Goal: Download file/media

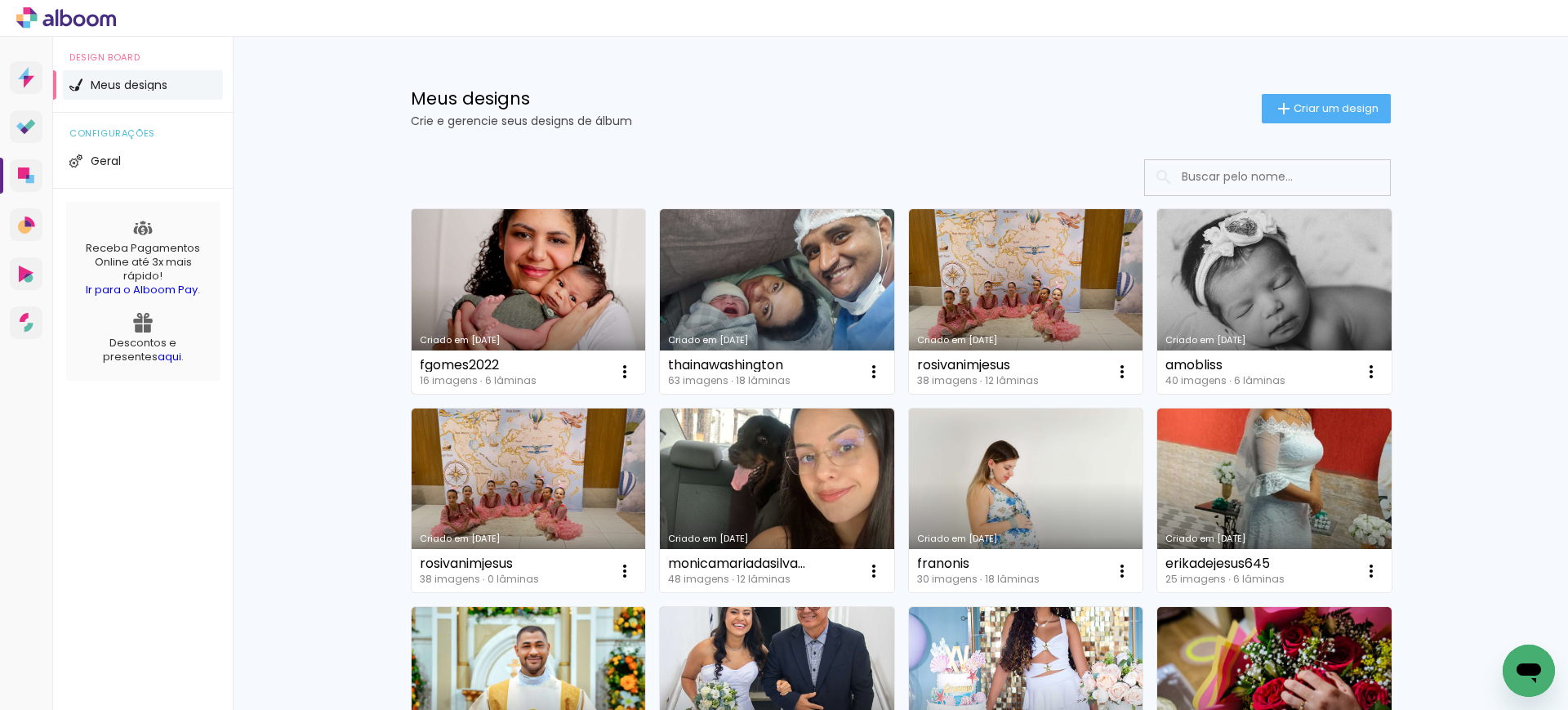
click at [475, 290] on link "Criado em [DATE]" at bounding box center [529, 301] width 234 height 185
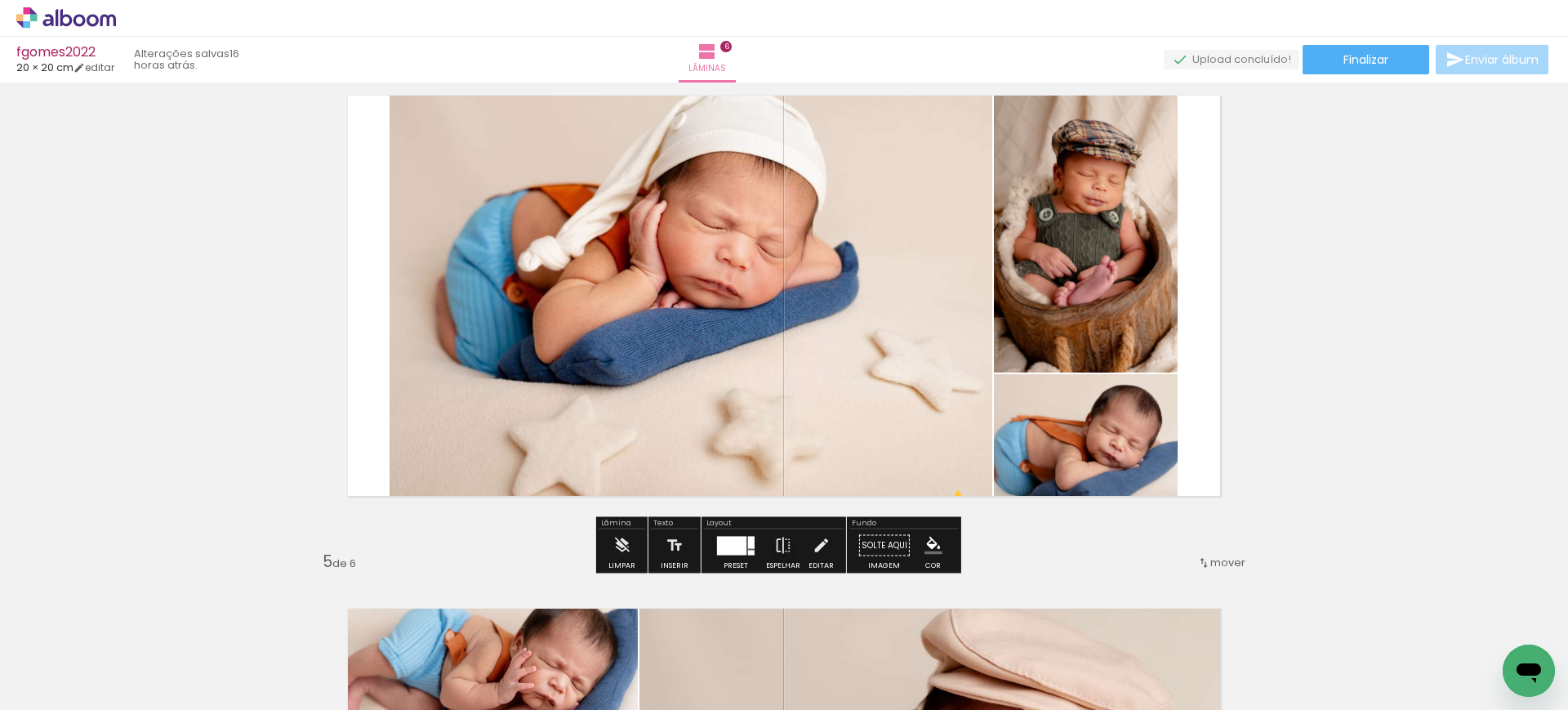
click at [719, 539] on div at bounding box center [732, 545] width 29 height 19
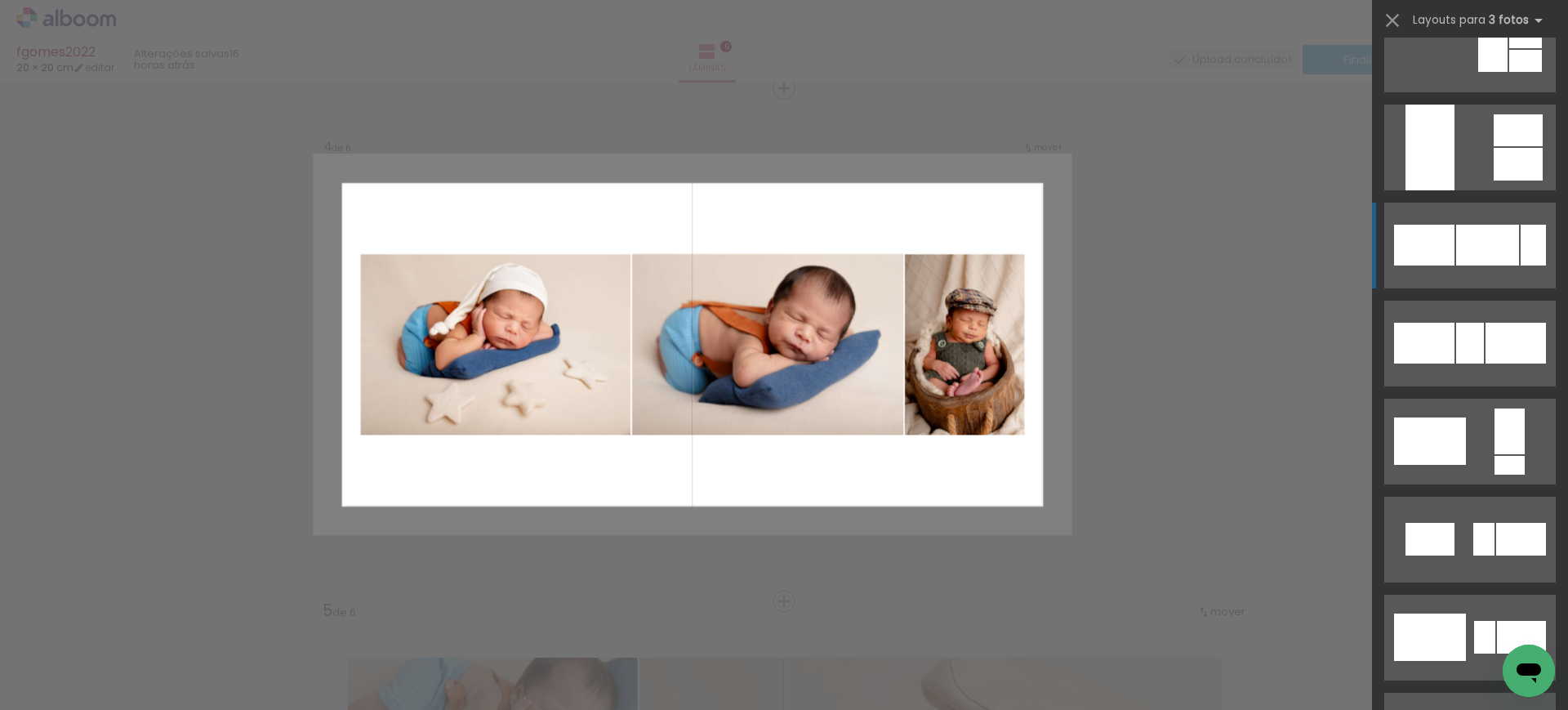
scroll to position [1417, 0]
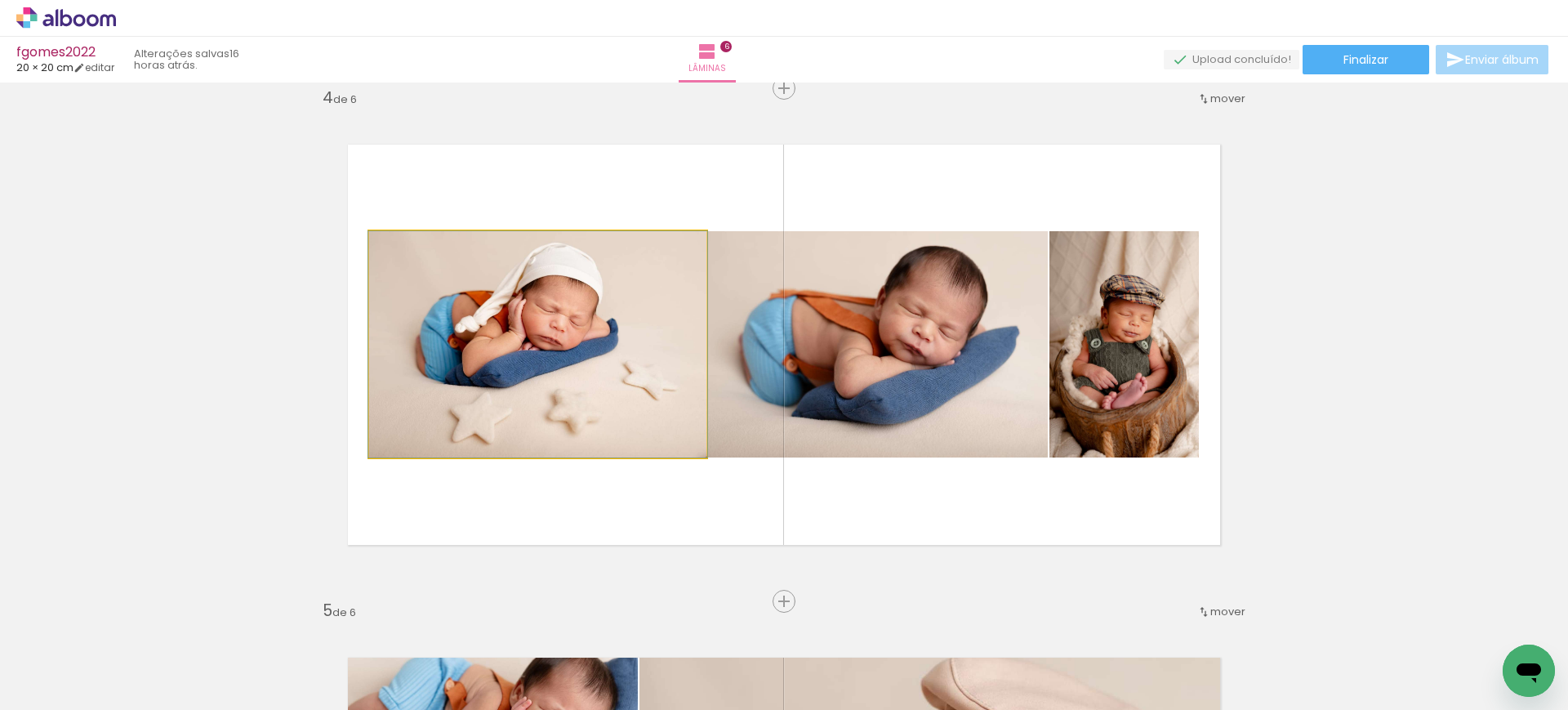
click at [471, 375] on quentale-photo at bounding box center [537, 344] width 337 height 226
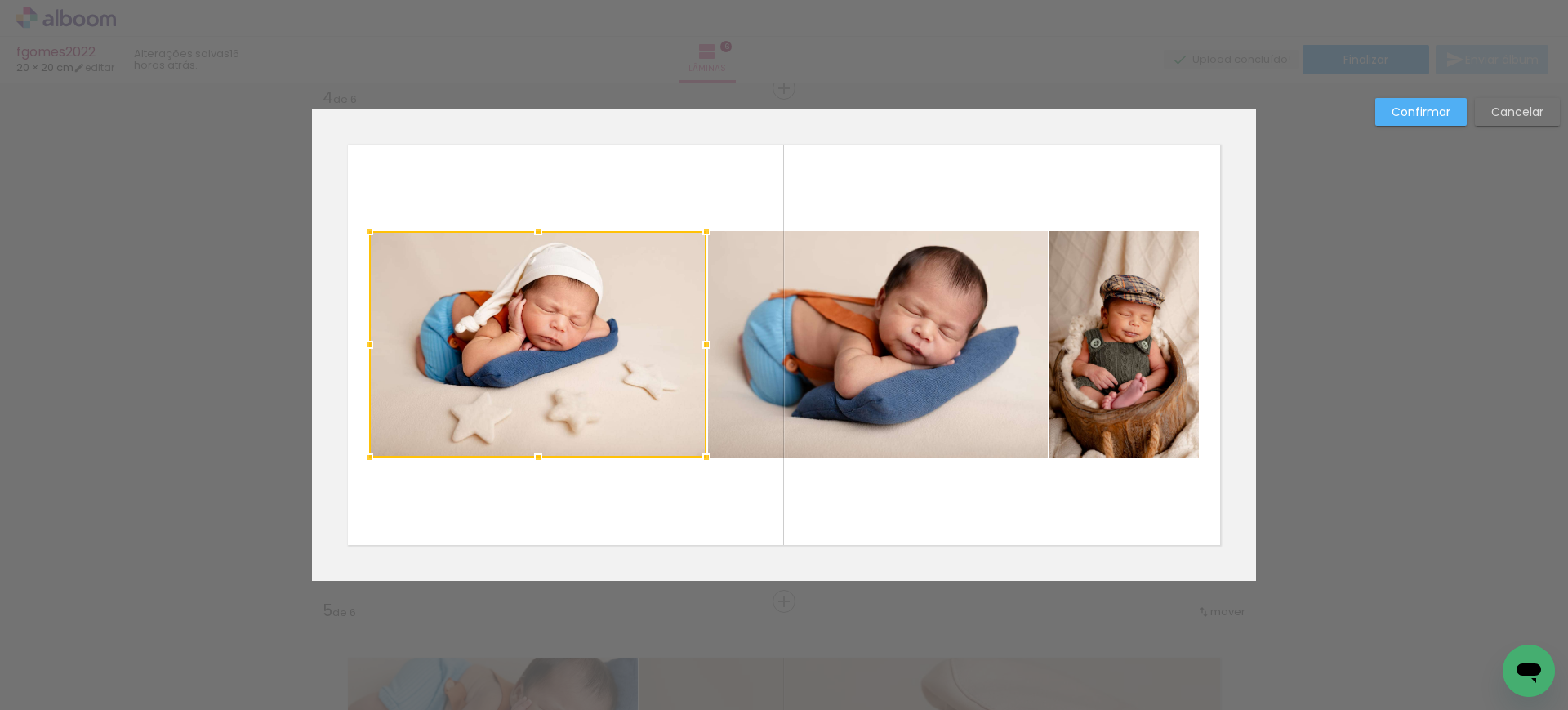
click at [471, 375] on div at bounding box center [537, 344] width 337 height 226
click at [859, 370] on quentale-photo at bounding box center [878, 344] width 340 height 226
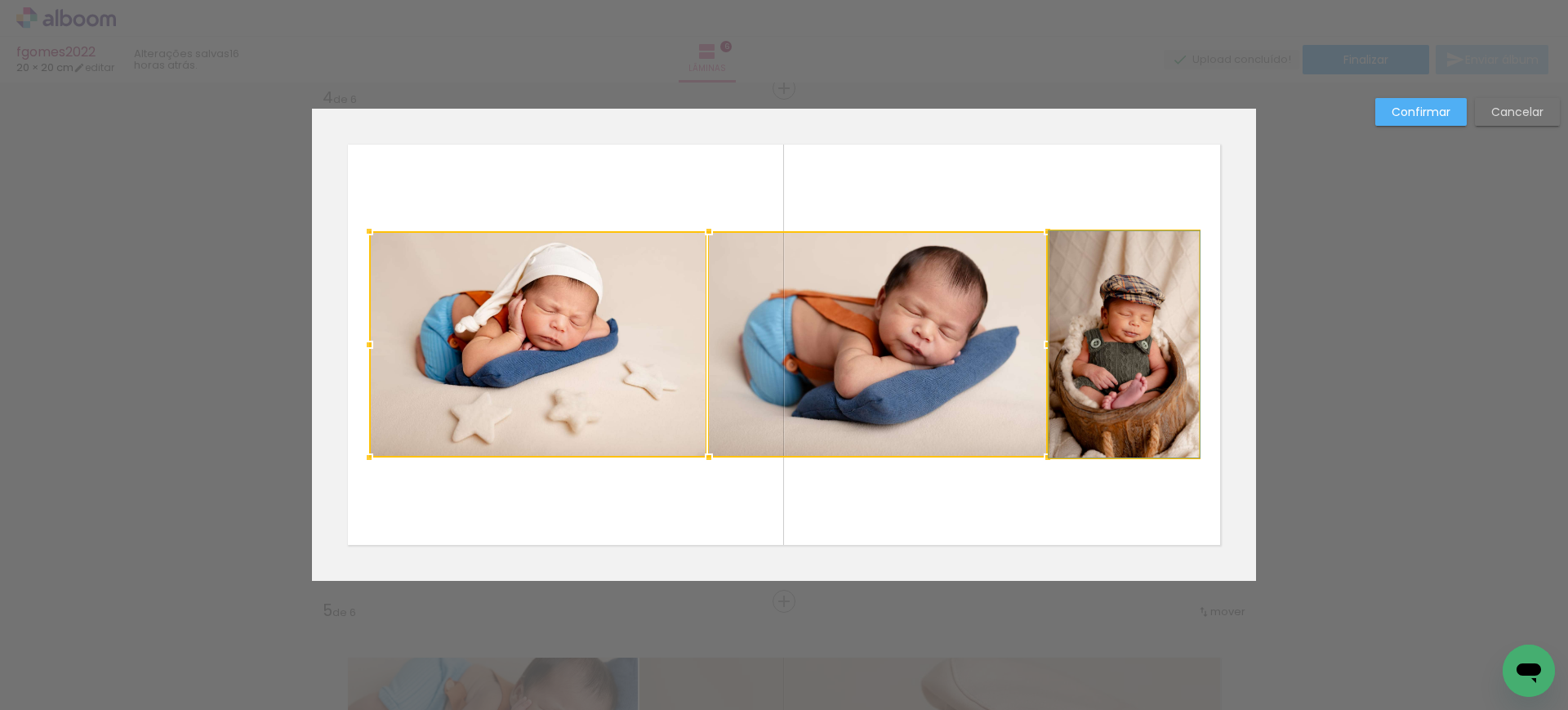
click at [1114, 348] on quentale-photo at bounding box center [1124, 344] width 149 height 226
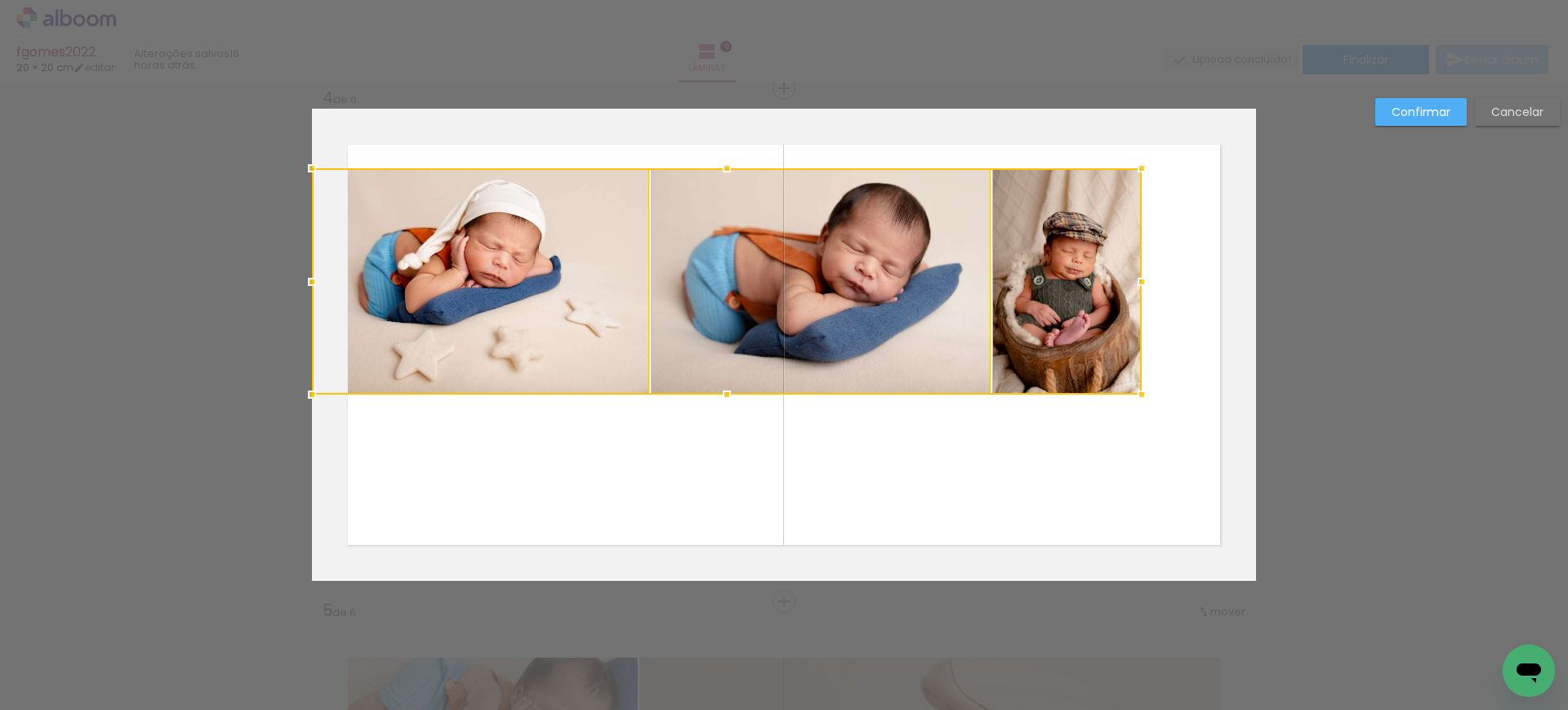
drag, startPoint x: 1116, startPoint y: 348, endPoint x: 1001, endPoint y: 285, distance: 131.1
click at [1001, 285] on div at bounding box center [727, 281] width 830 height 226
click at [1001, 285] on quentale-photo at bounding box center [1067, 281] width 149 height 226
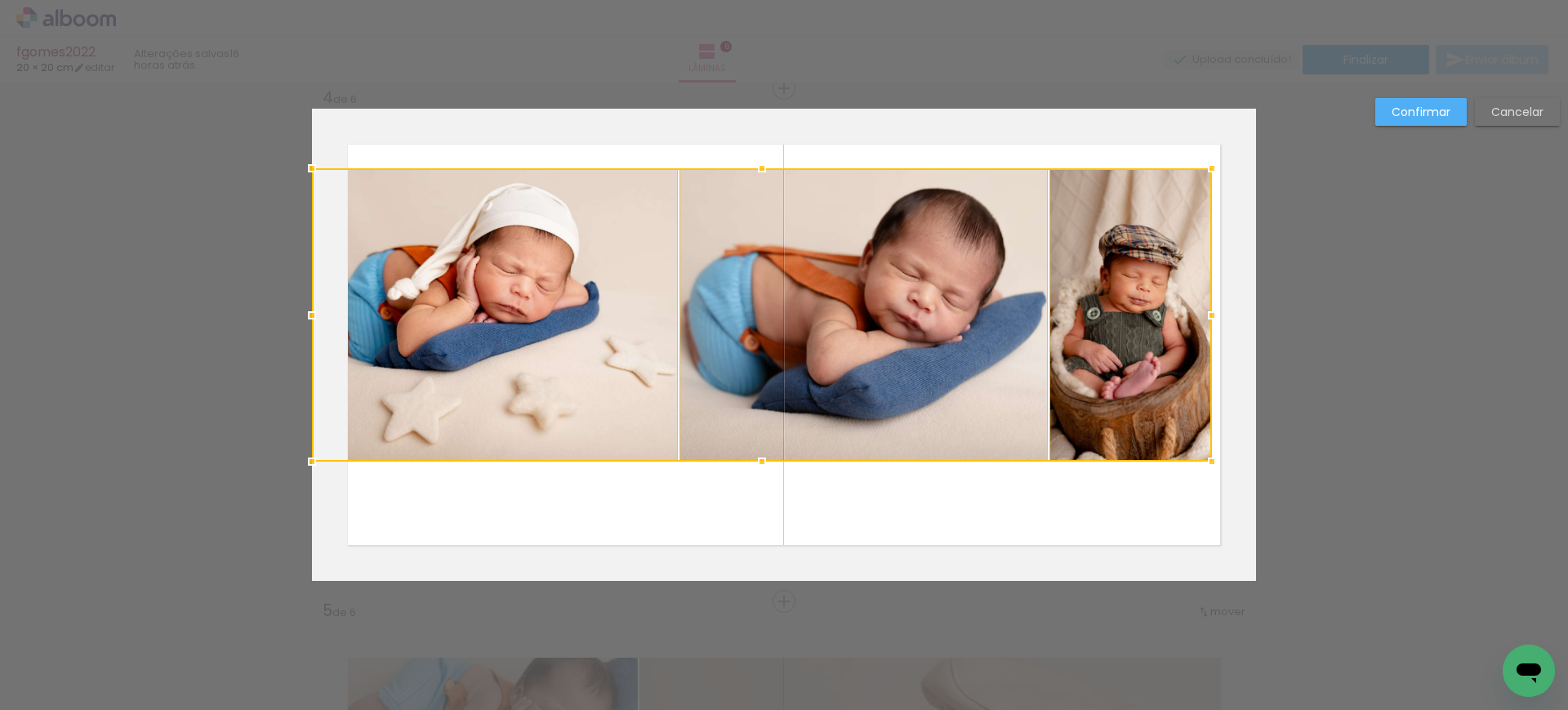
drag, startPoint x: 1121, startPoint y: 388, endPoint x: 1266, endPoint y: 455, distance: 159.7
click at [1266, 455] on div "Inserir lâmina 1 de 6 Inserir lâmina 2 de 6 Inserir lâmina 3 de 6 Inserir lâmin…" at bounding box center [784, 337] width 1568 height 3631
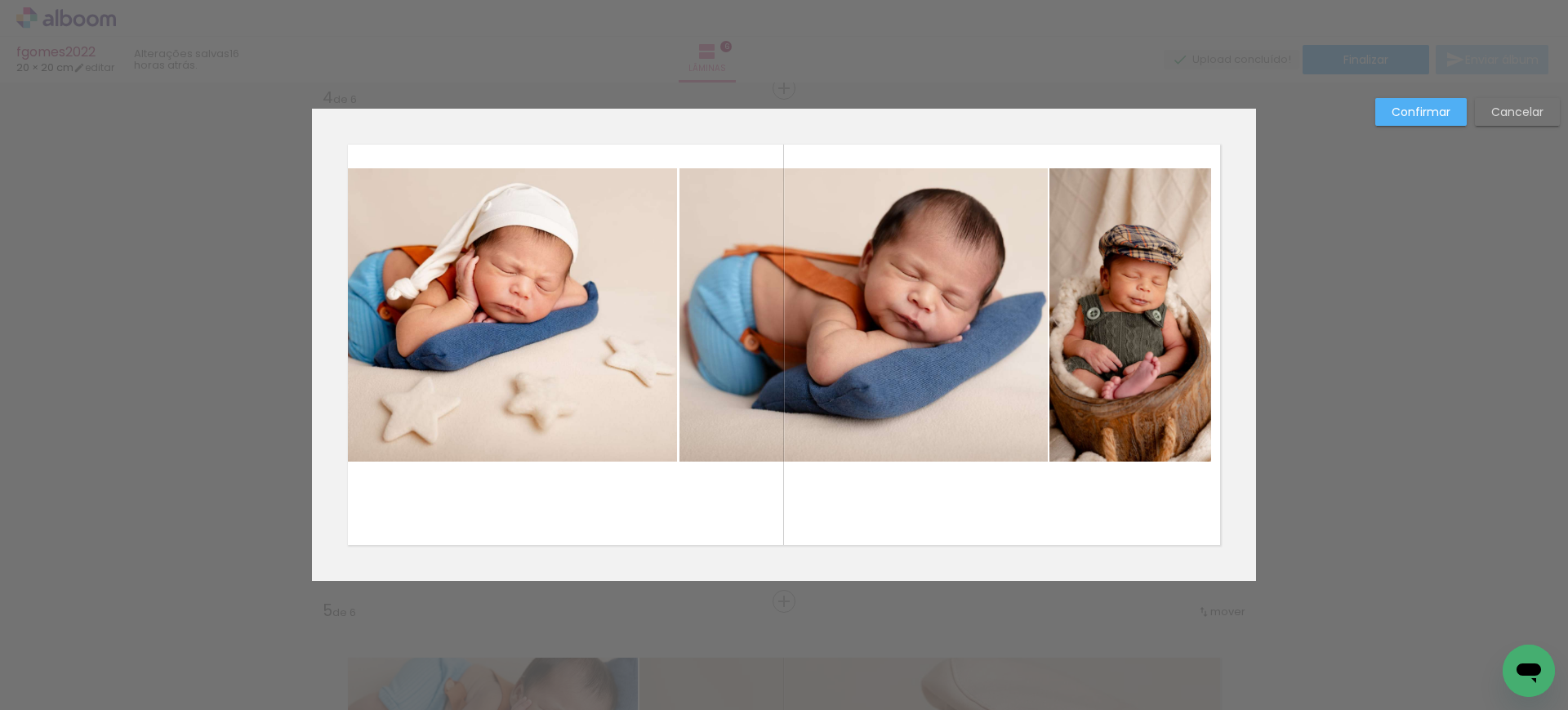
click at [472, 209] on quentale-photo at bounding box center [494, 315] width 365 height 293
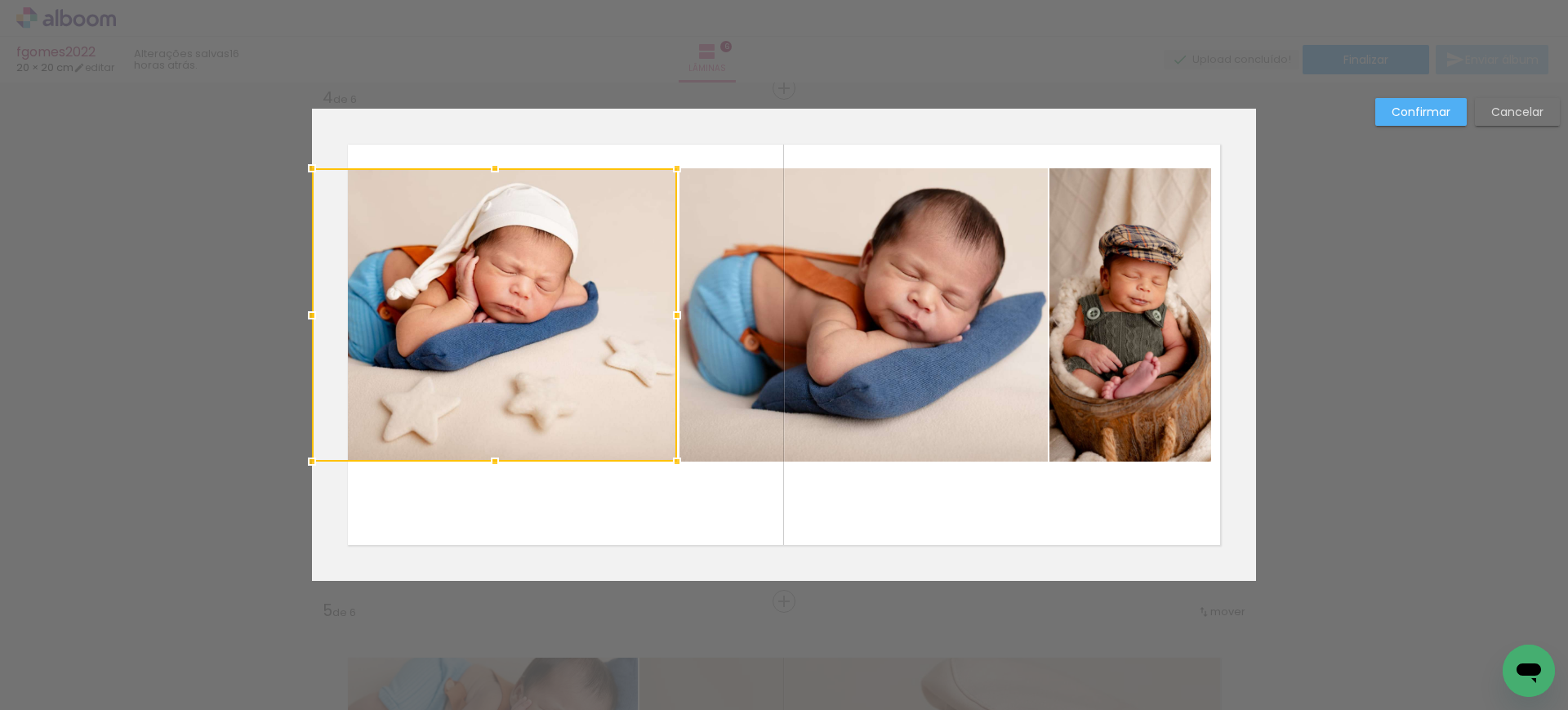
click at [800, 266] on quentale-photo at bounding box center [863, 315] width 368 height 293
click at [1014, 276] on div at bounding box center [680, 315] width 736 height 293
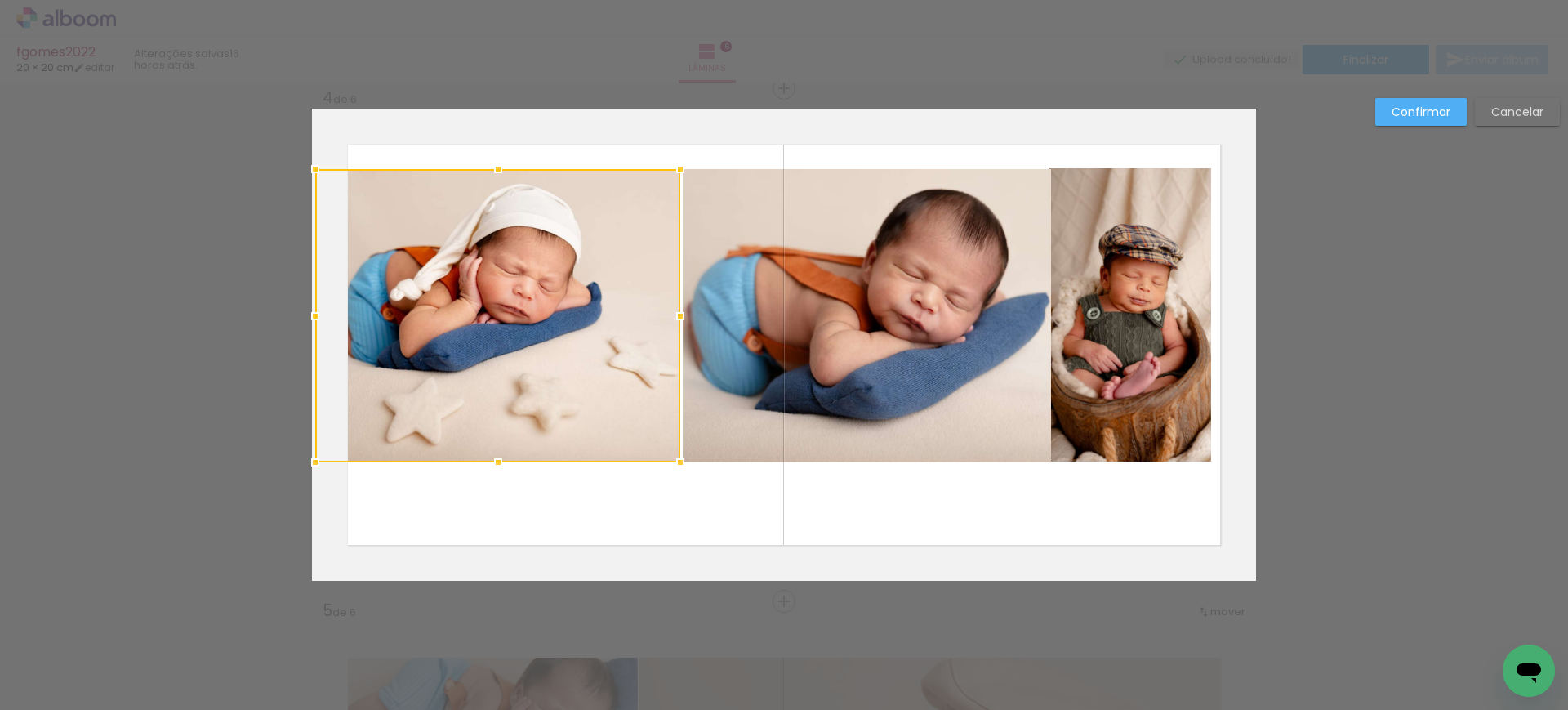
click at [926, 284] on quentale-photo at bounding box center [867, 316] width 368 height 293
click at [1142, 283] on quentale-photo at bounding box center [1130, 315] width 162 height 293
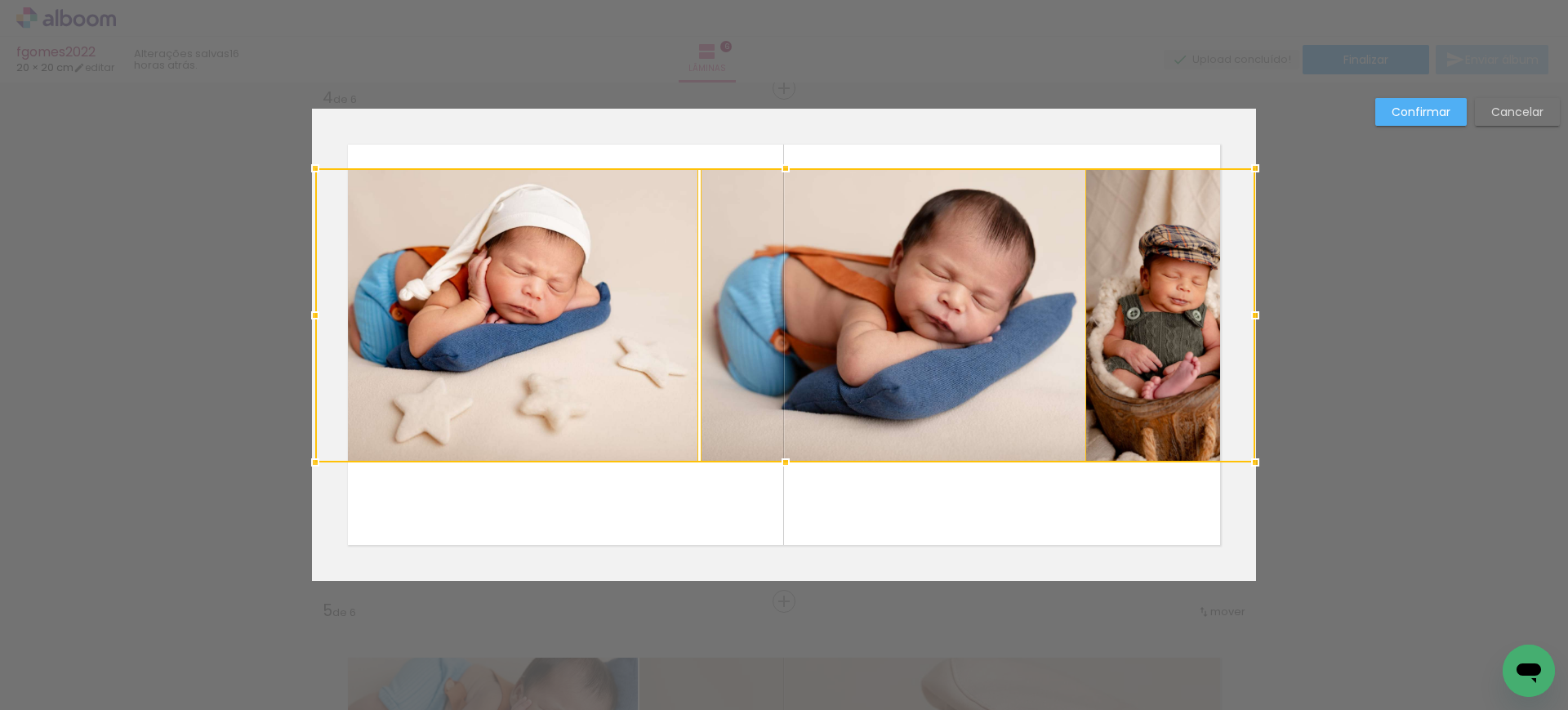
drag, startPoint x: 1206, startPoint y: 310, endPoint x: 1282, endPoint y: 319, distance: 76.5
click at [1283, 319] on div "Inserir lâmina 1 de 6 Inserir lâmina 2 de 6 Inserir lâmina 3 de 6 Inserir lâmin…" at bounding box center [784, 337] width 1568 height 3631
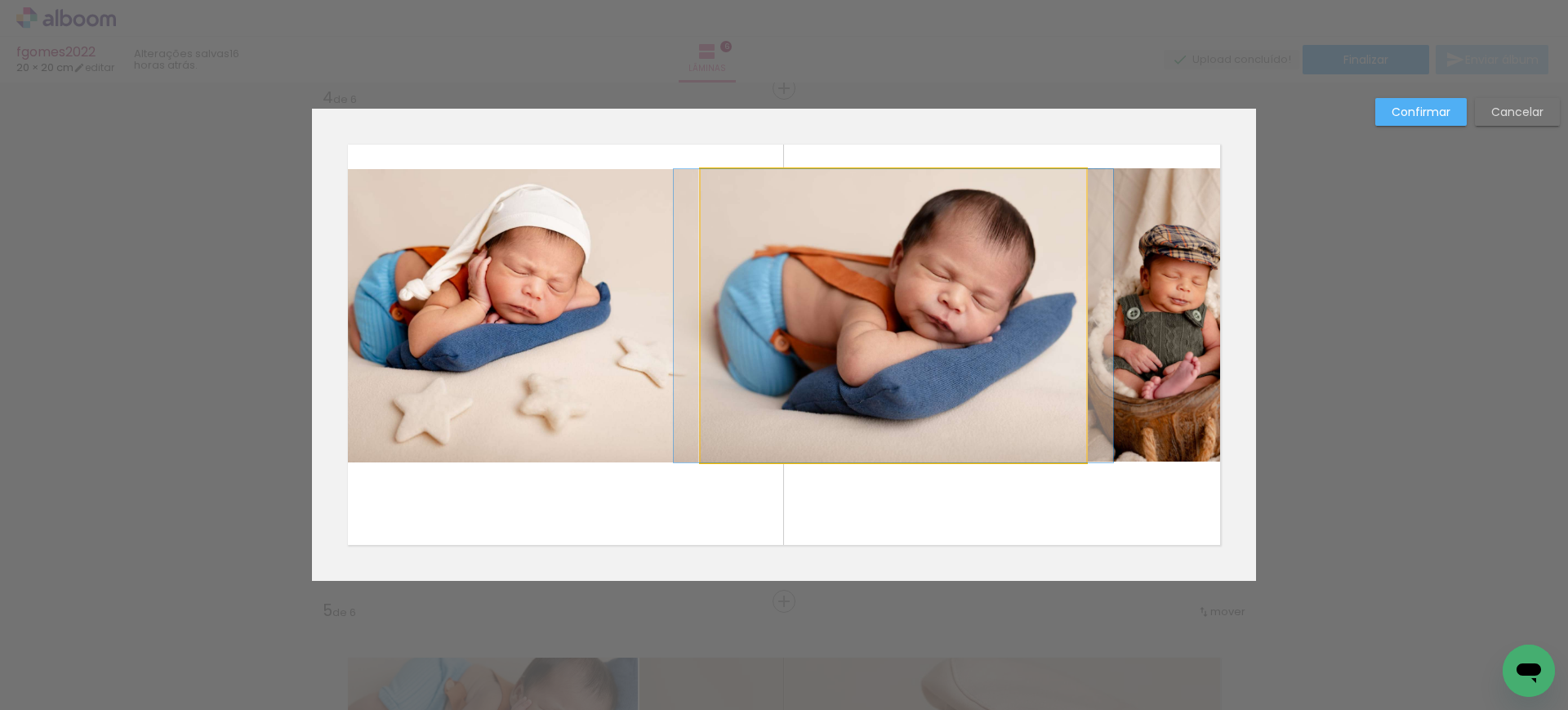
click at [1005, 246] on quentale-photo at bounding box center [894, 316] width 386 height 293
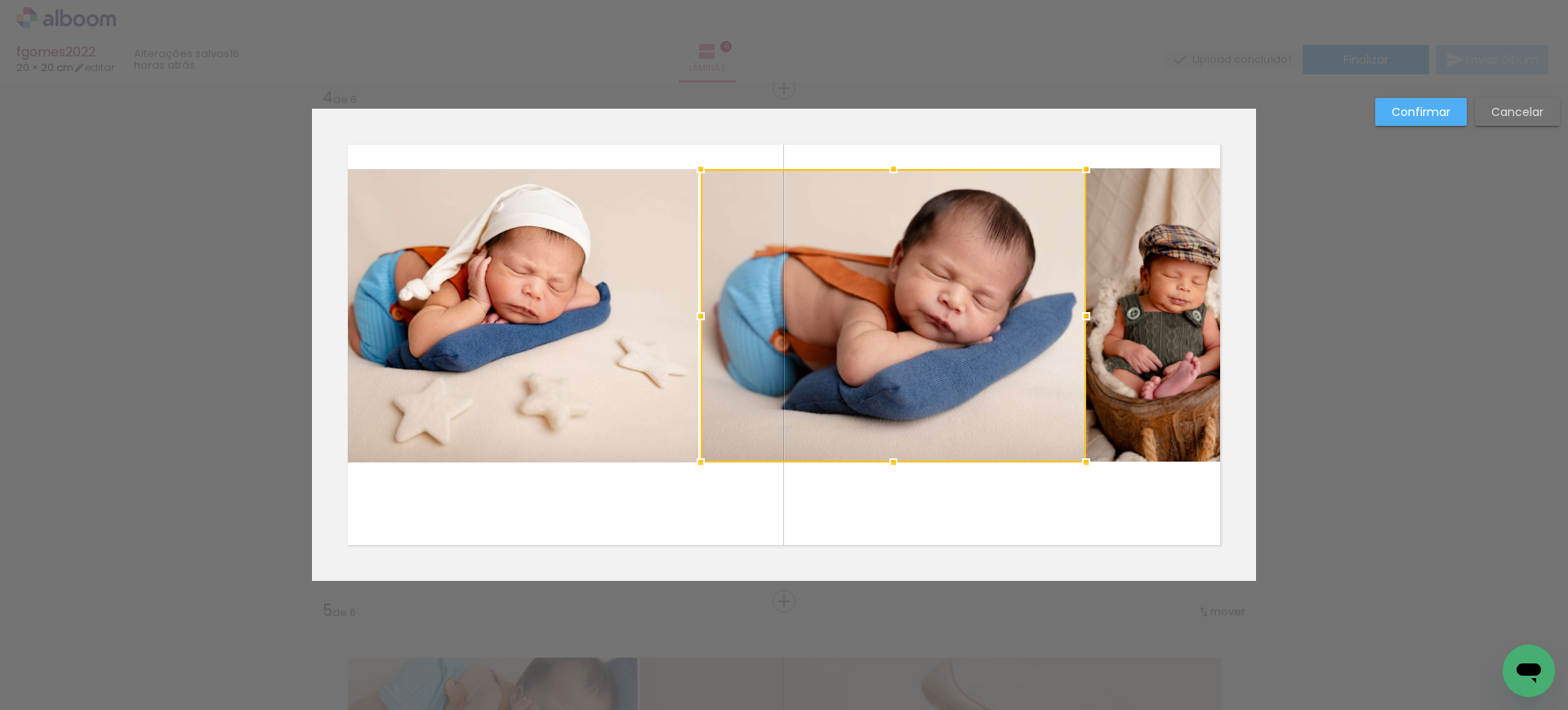
click at [563, 237] on quentale-photo at bounding box center [507, 316] width 383 height 293
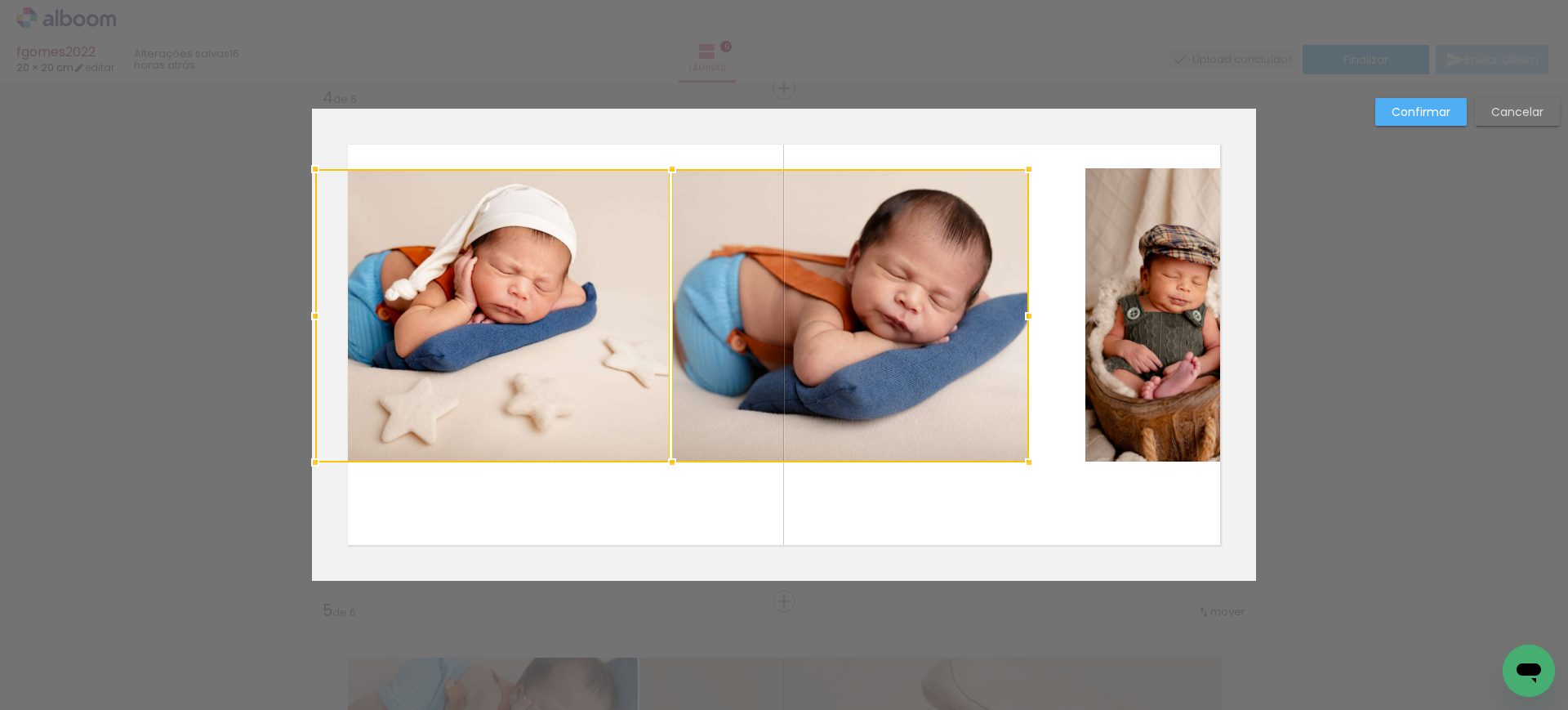
drag, startPoint x: 1077, startPoint y: 311, endPoint x: 995, endPoint y: 309, distance: 82.0
click at [995, 309] on div at bounding box center [673, 316] width 714 height 293
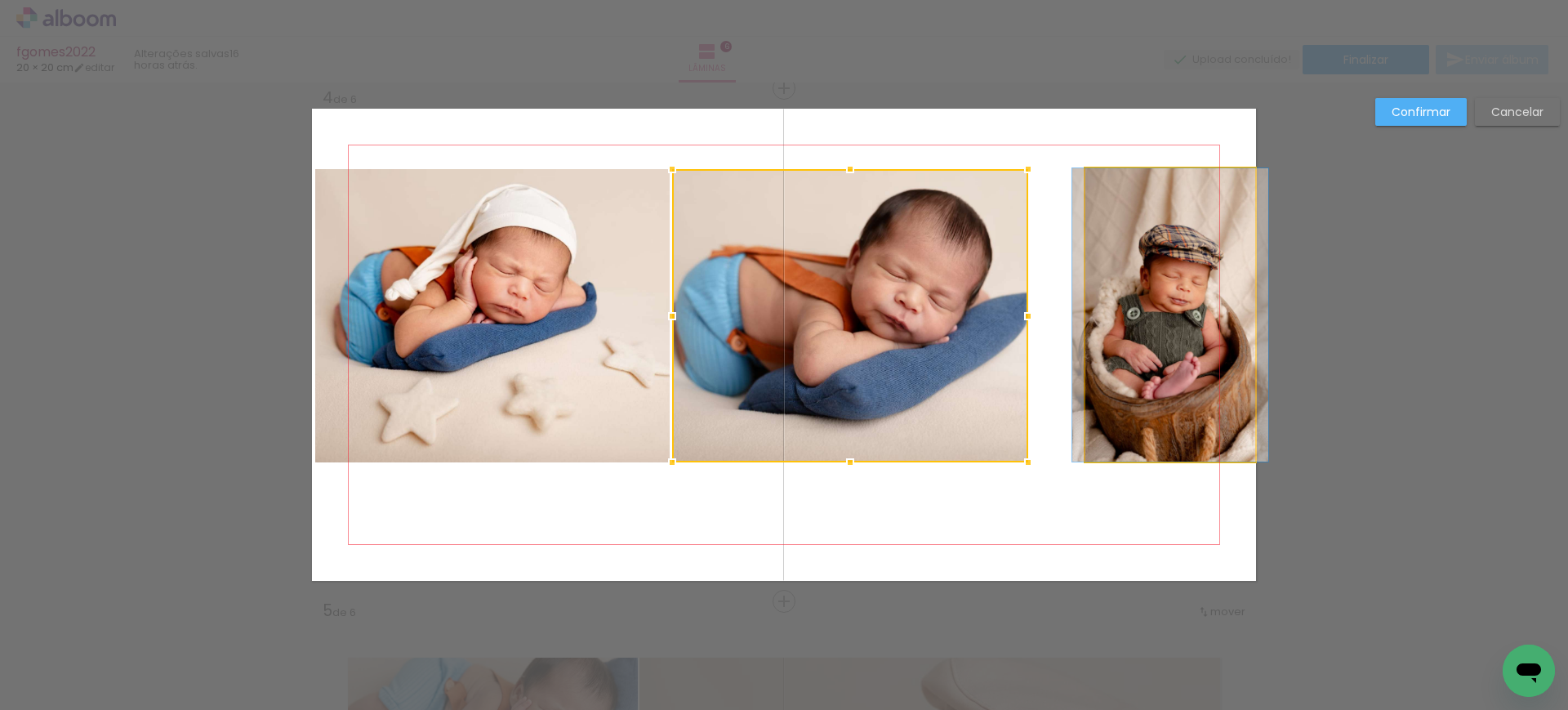
click at [1105, 305] on quentale-photo at bounding box center [1170, 315] width 170 height 293
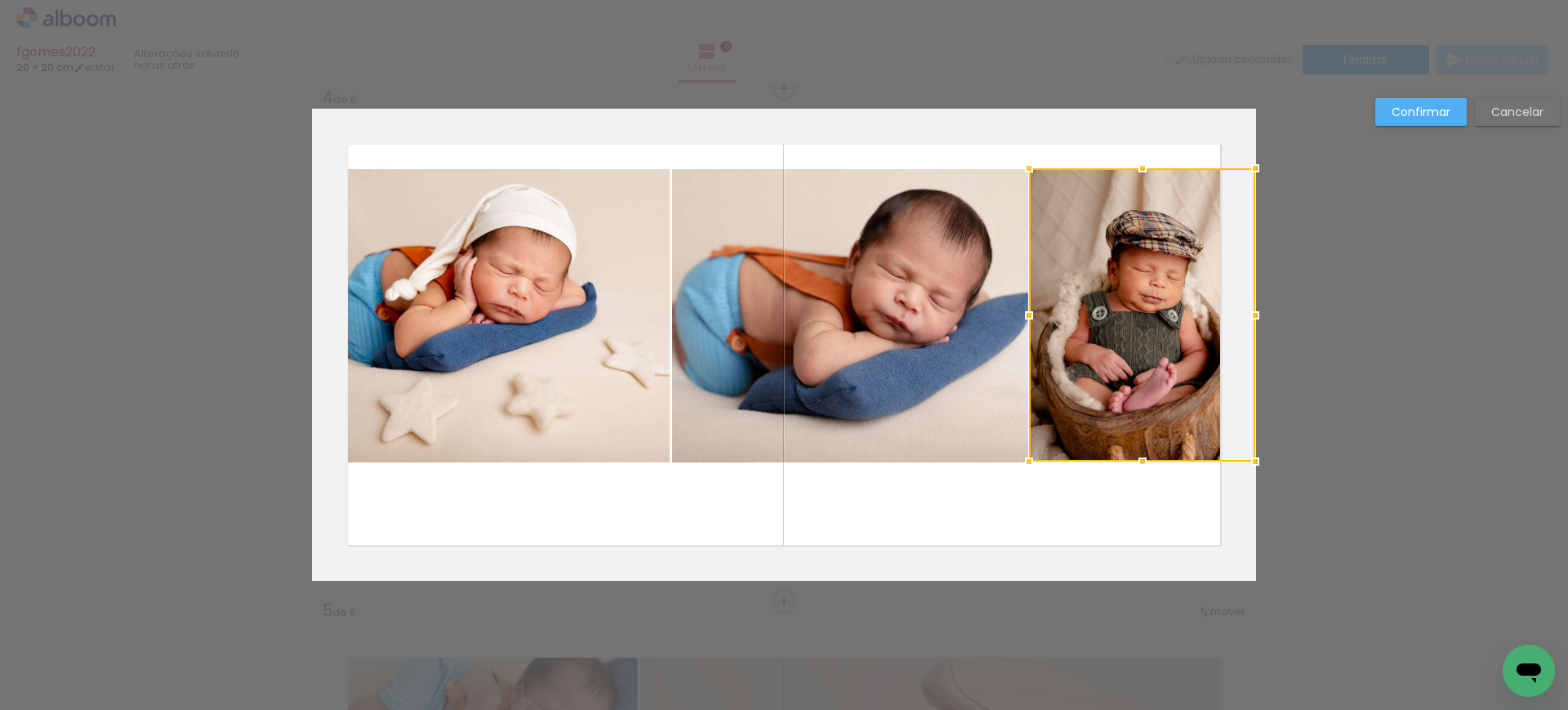
drag, startPoint x: 1081, startPoint y: 313, endPoint x: 1025, endPoint y: 310, distance: 56.1
click at [1025, 310] on div at bounding box center [1030, 316] width 33 height 33
click at [0, 0] on slot "Confirmar" at bounding box center [0, 0] width 0 height 0
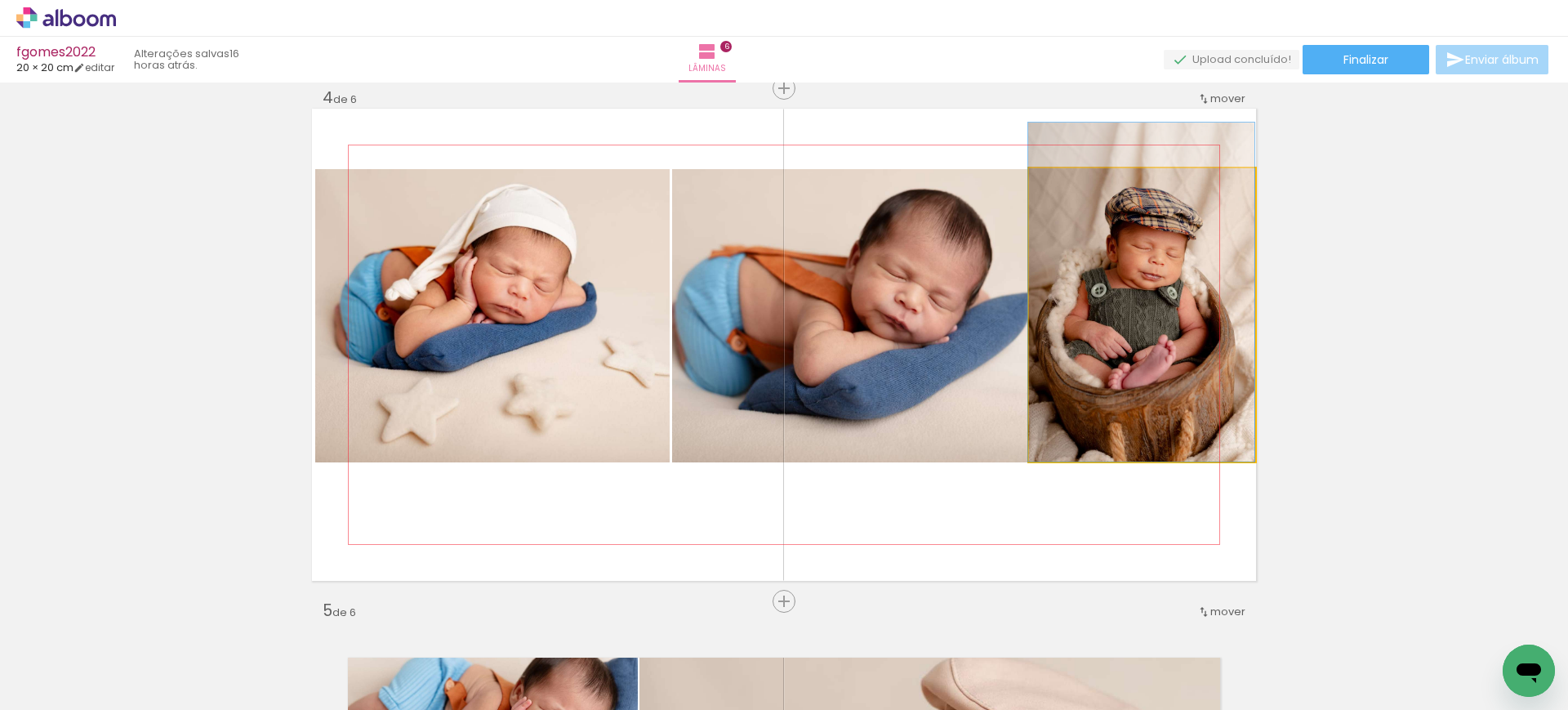
drag, startPoint x: 1092, startPoint y: 325, endPoint x: 1090, endPoint y: 287, distance: 38.1
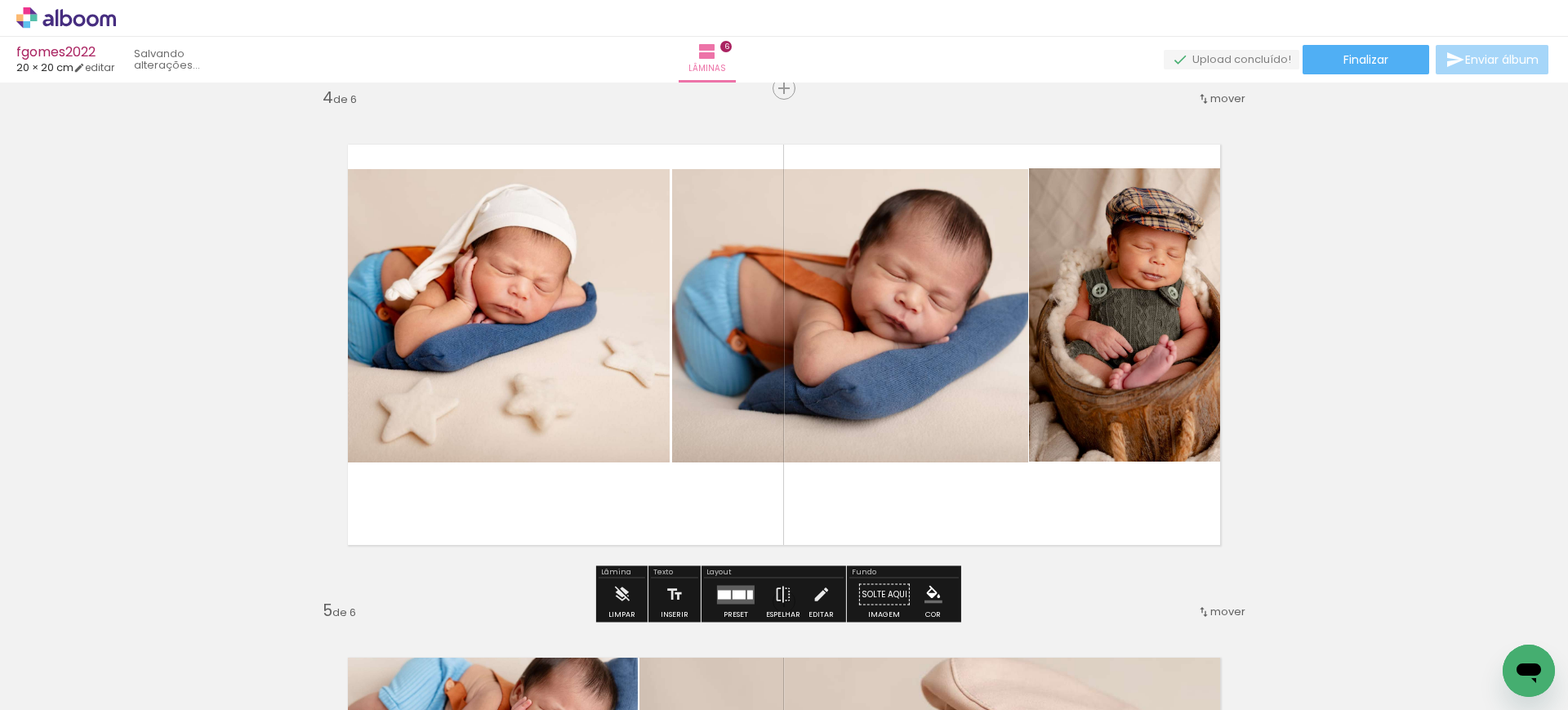
click at [589, 264] on quentale-photo at bounding box center [492, 316] width 355 height 293
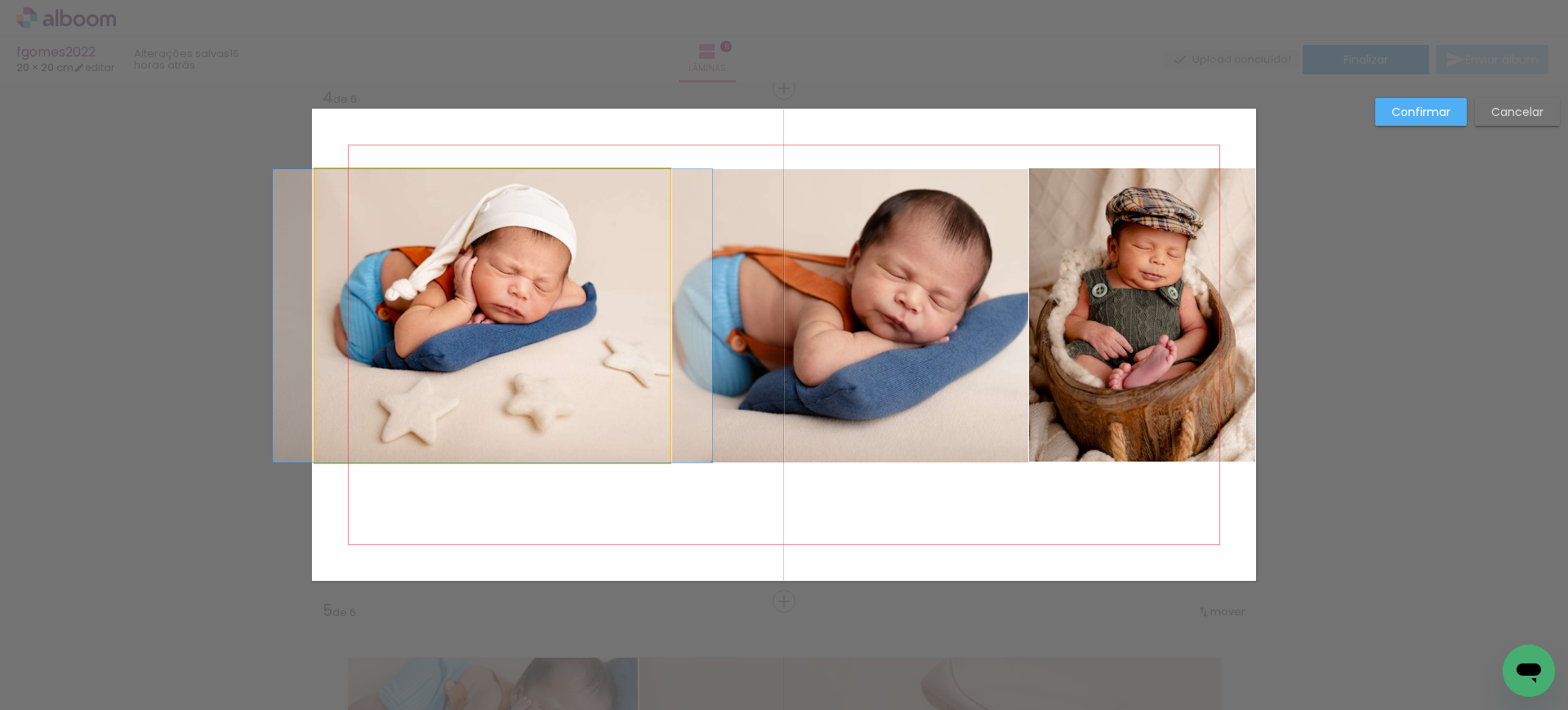
click at [589, 264] on quentale-photo at bounding box center [492, 316] width 355 height 293
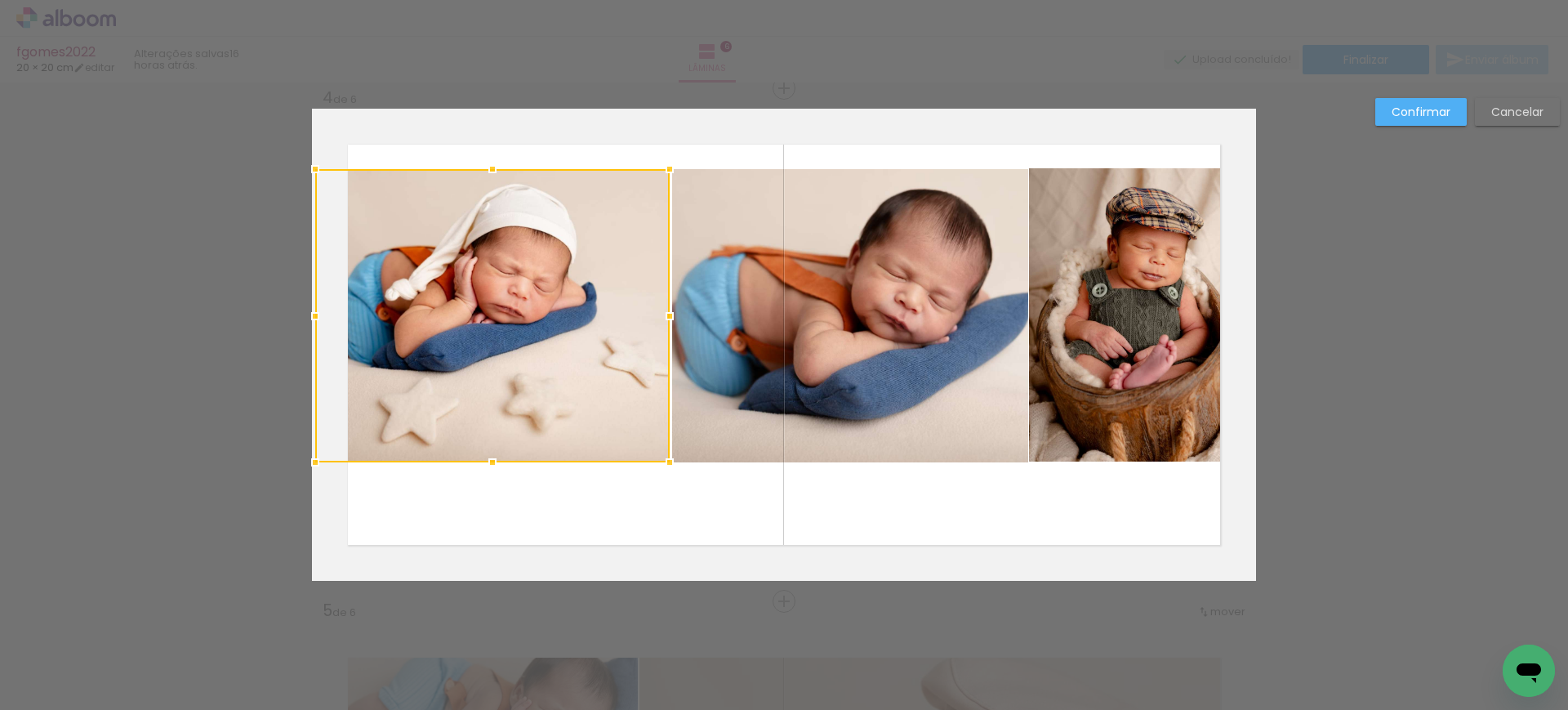
click at [801, 270] on quentale-photo at bounding box center [850, 316] width 356 height 293
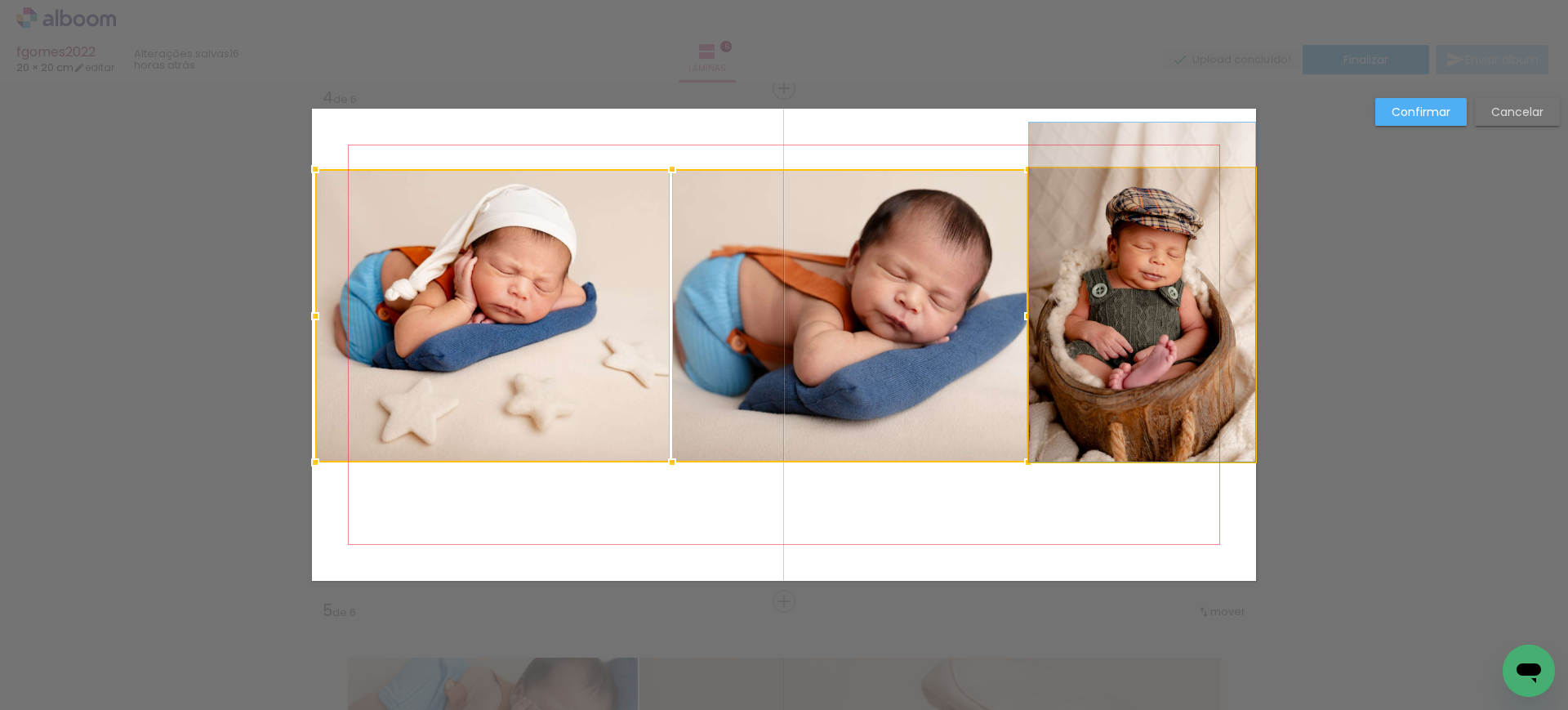
click at [1185, 279] on quentale-photo at bounding box center [1142, 315] width 226 height 293
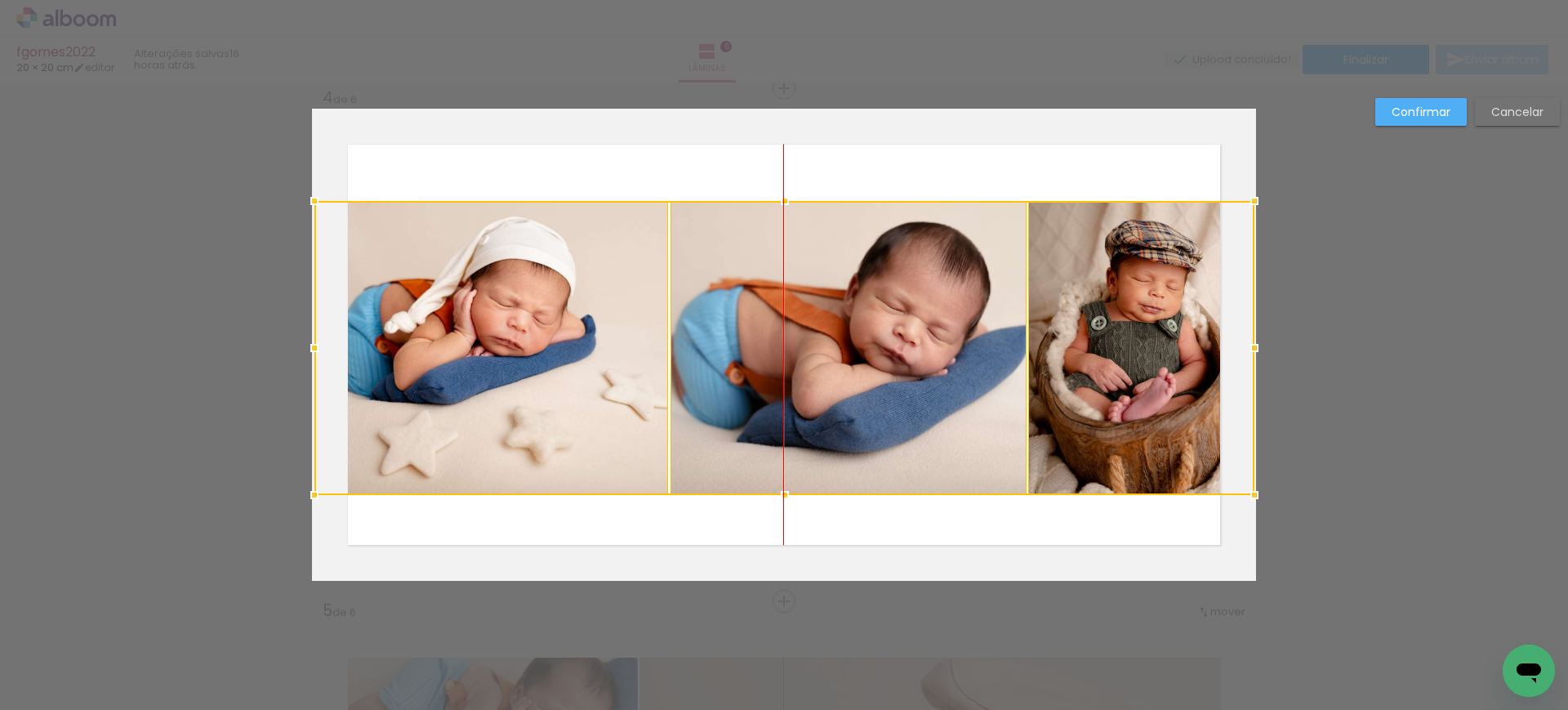
drag, startPoint x: 1128, startPoint y: 277, endPoint x: 1126, endPoint y: 309, distance: 32.1
click at [1126, 309] on div at bounding box center [784, 348] width 940 height 294
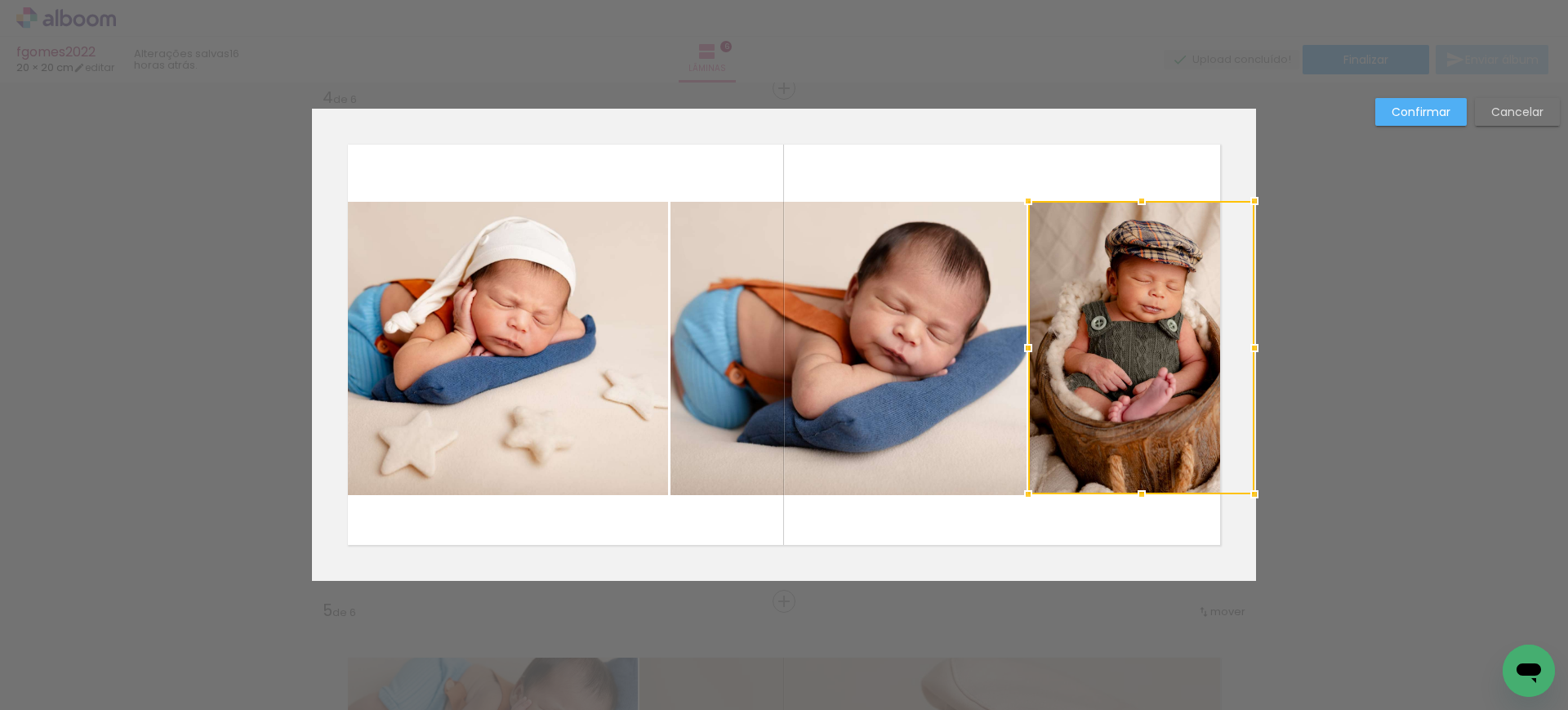
click at [0, 0] on slot "Confirmar" at bounding box center [0, 0] width 0 height 0
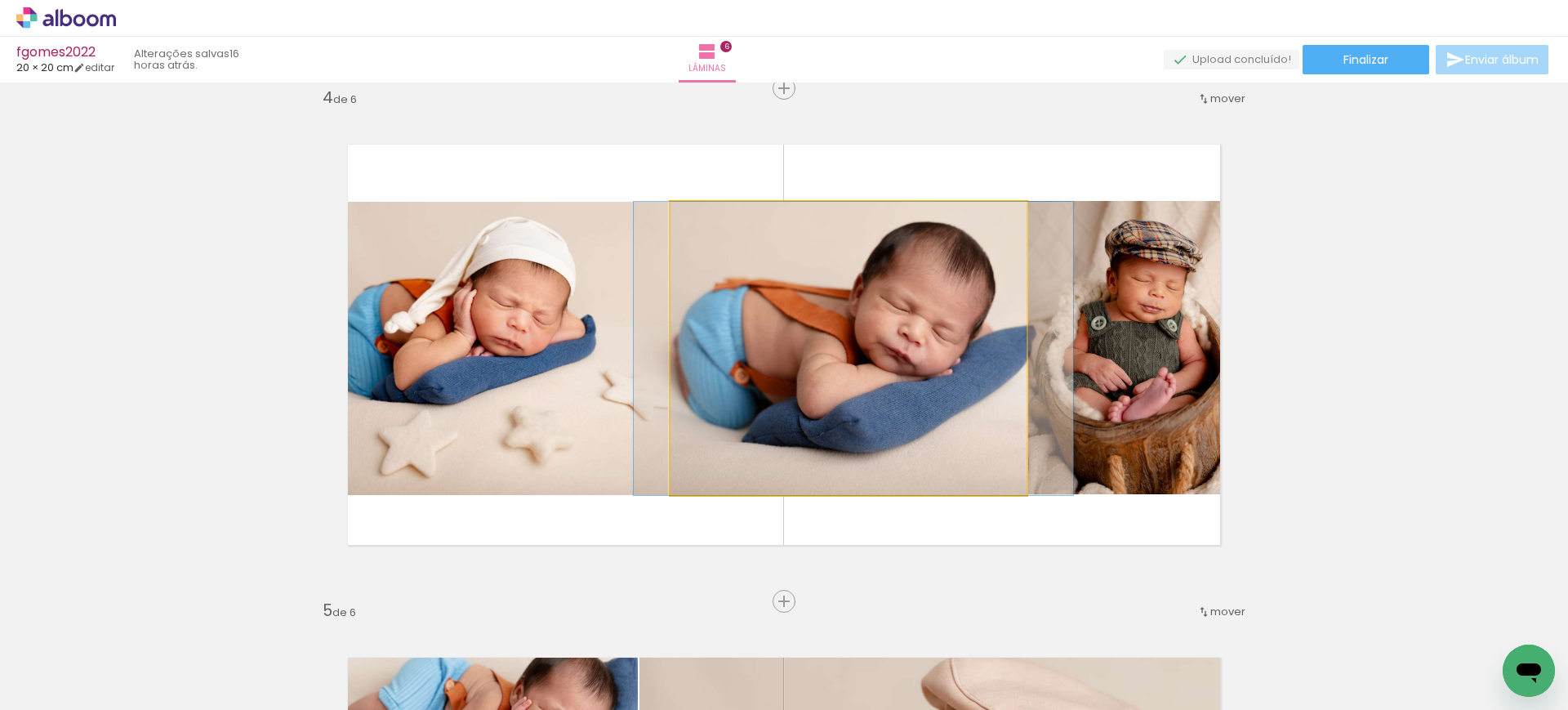
drag, startPoint x: 804, startPoint y: 355, endPoint x: 809, endPoint y: 345, distance: 11.2
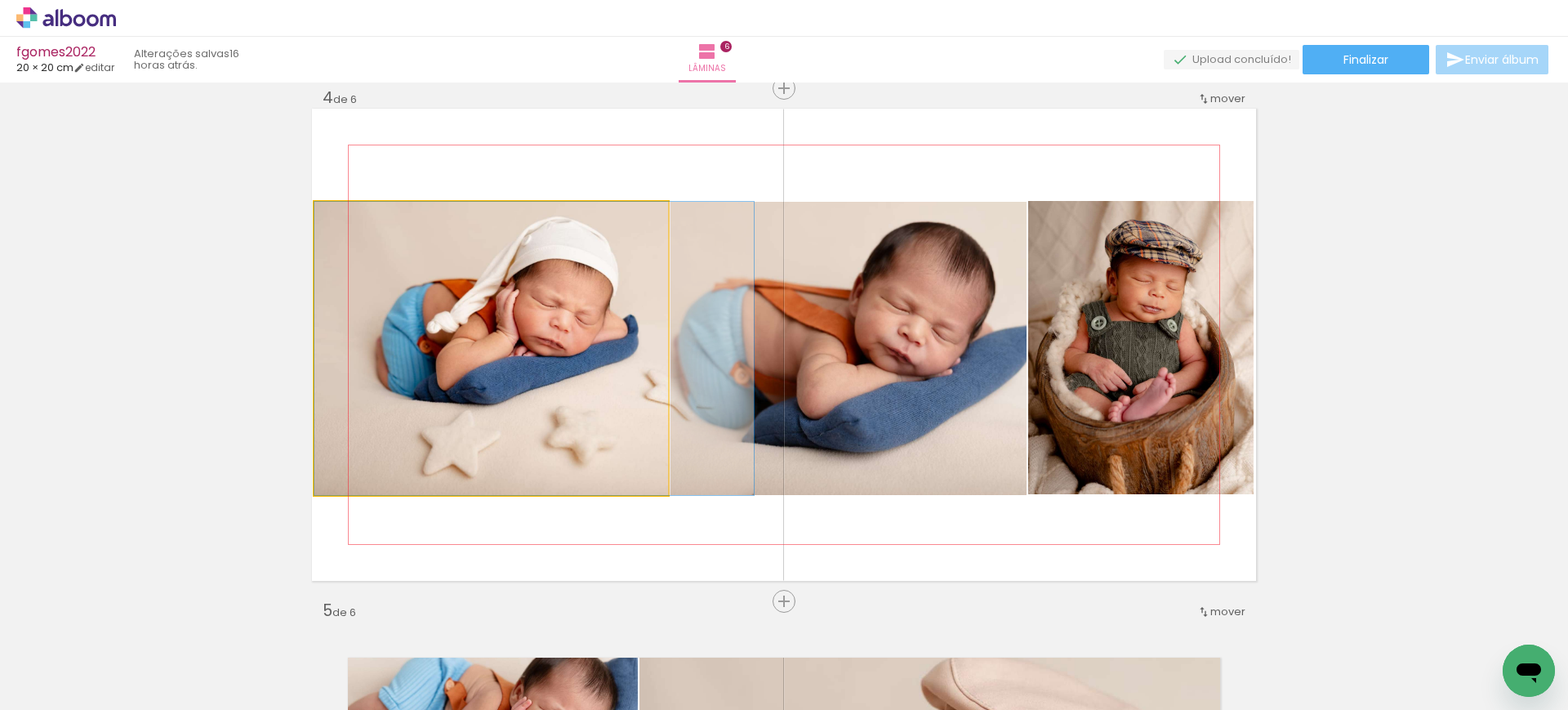
drag, startPoint x: 532, startPoint y: 316, endPoint x: 595, endPoint y: 313, distance: 63.1
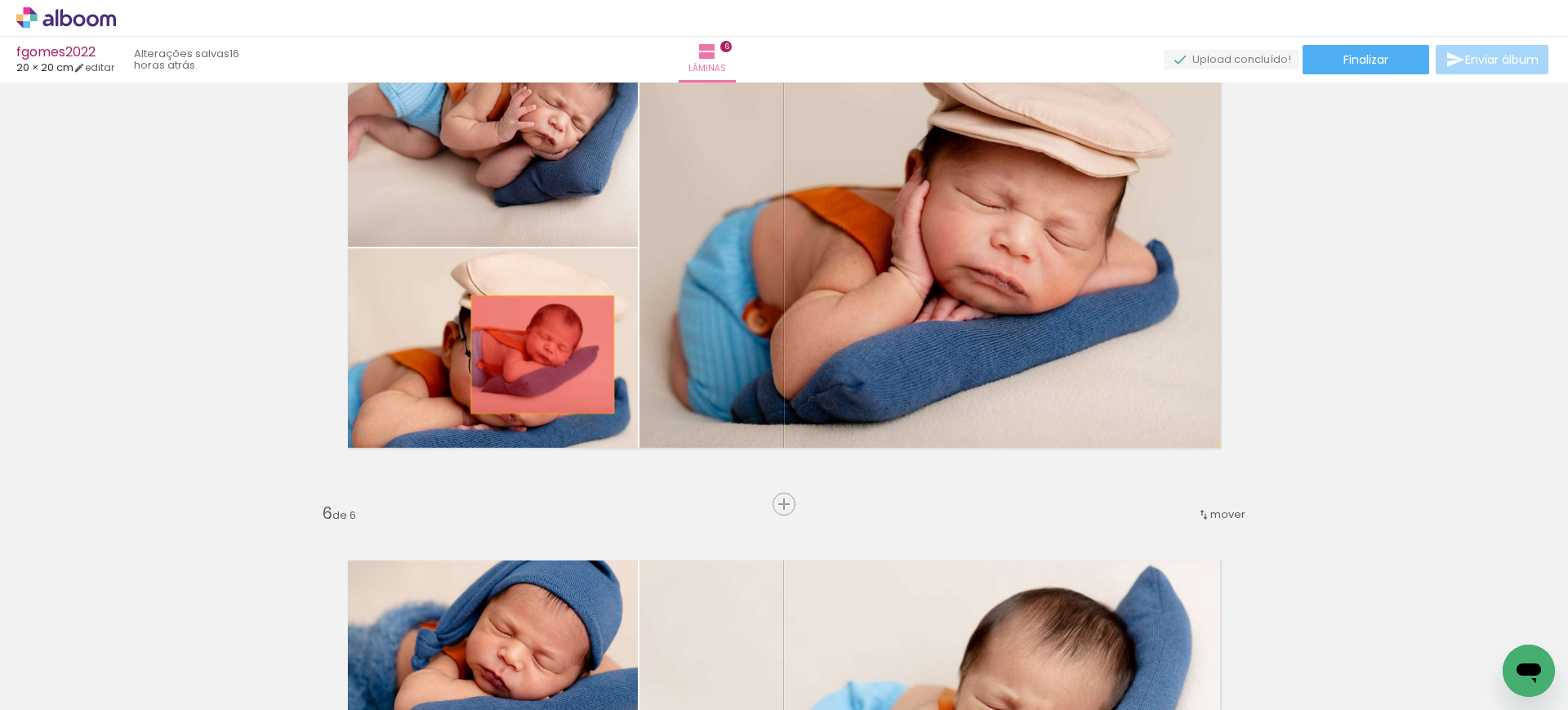
scroll to position [2172, 0]
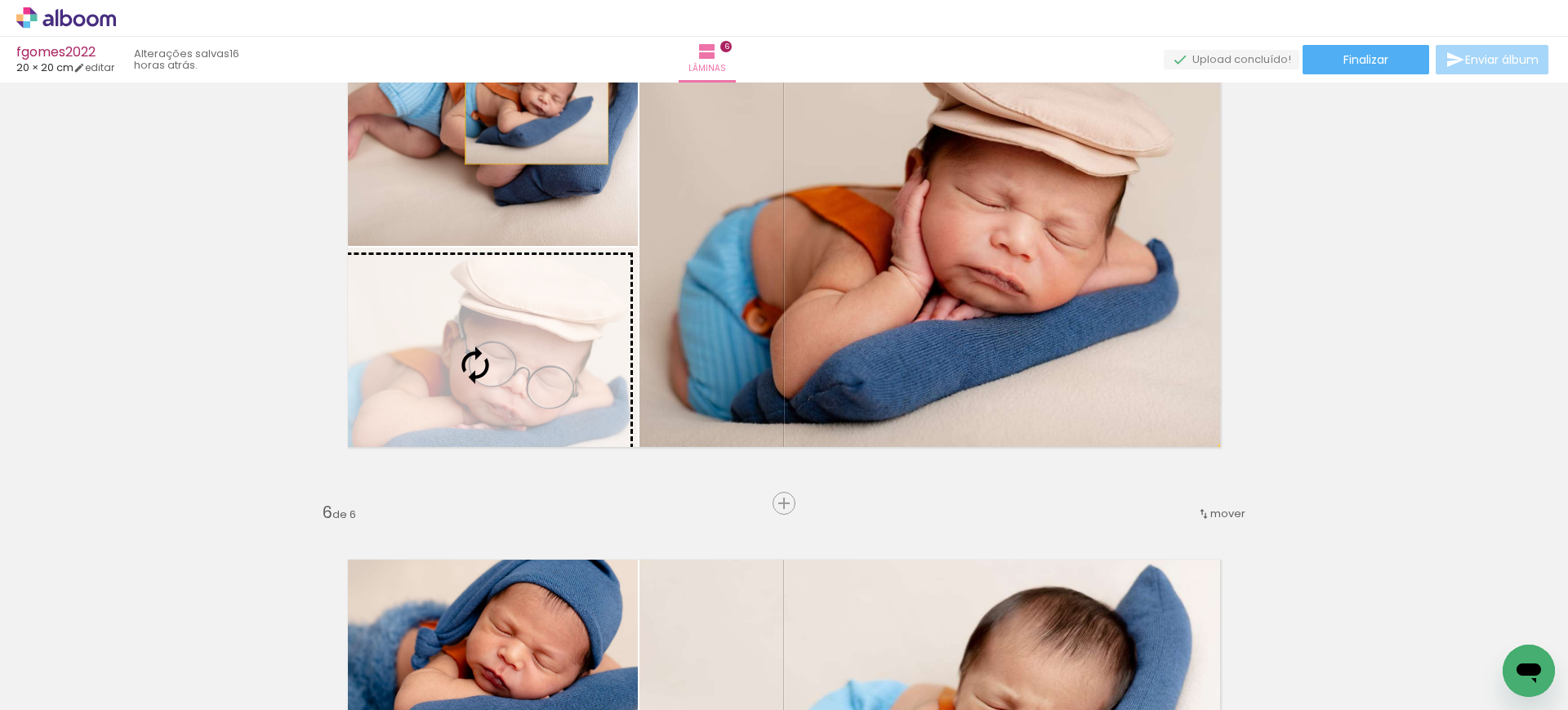
drag, startPoint x: 897, startPoint y: 120, endPoint x: 530, endPoint y: 397, distance: 459.8
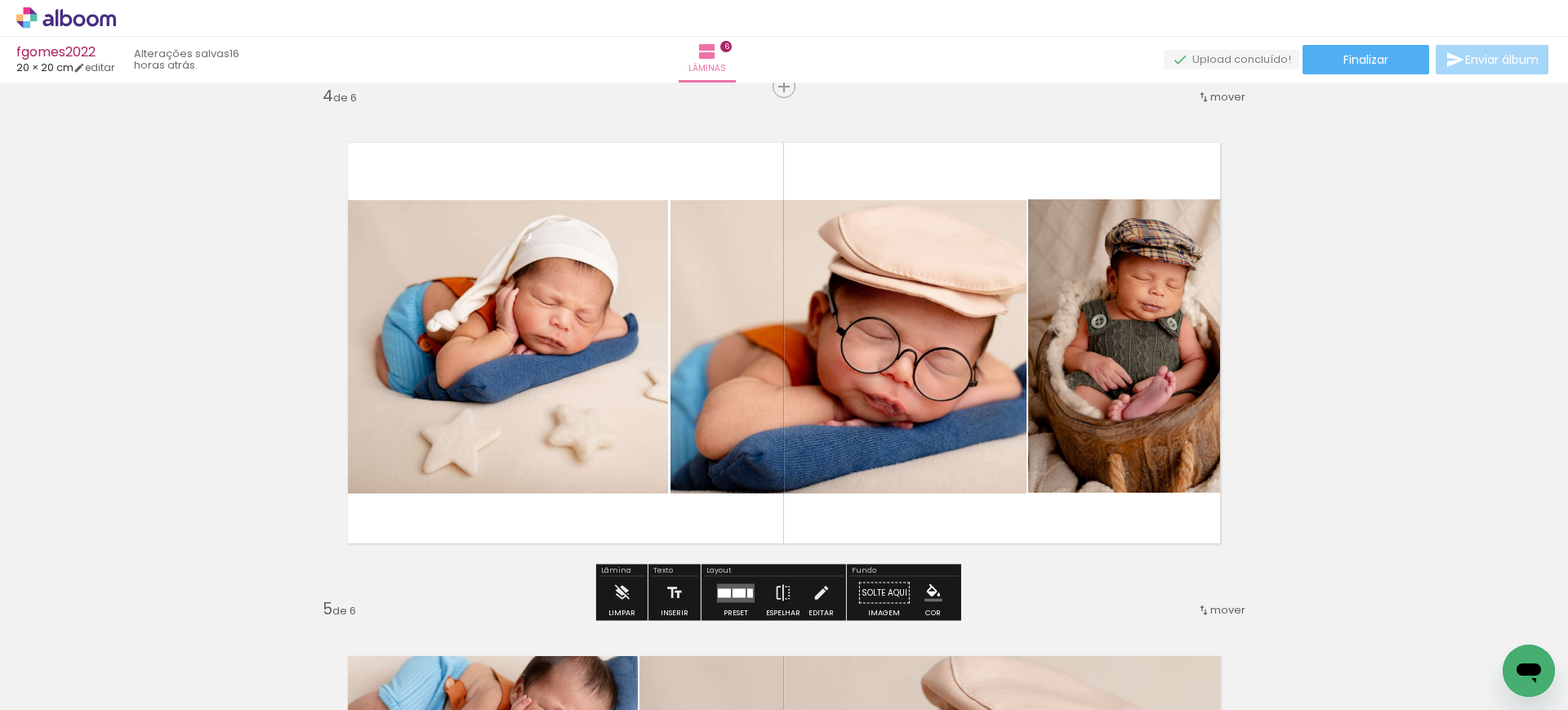
scroll to position [1561, 0]
click at [736, 589] on div at bounding box center [738, 593] width 13 height 9
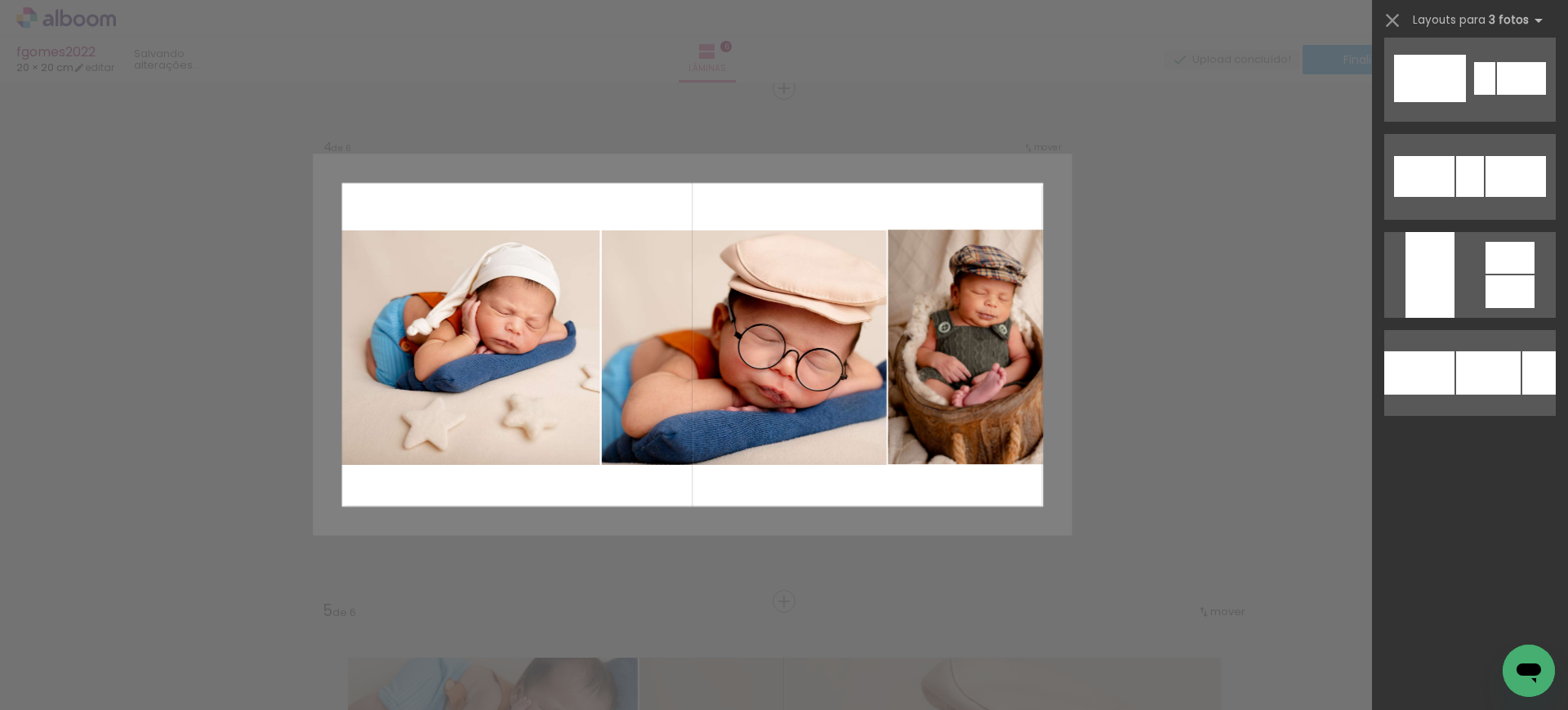
scroll to position [0, 0]
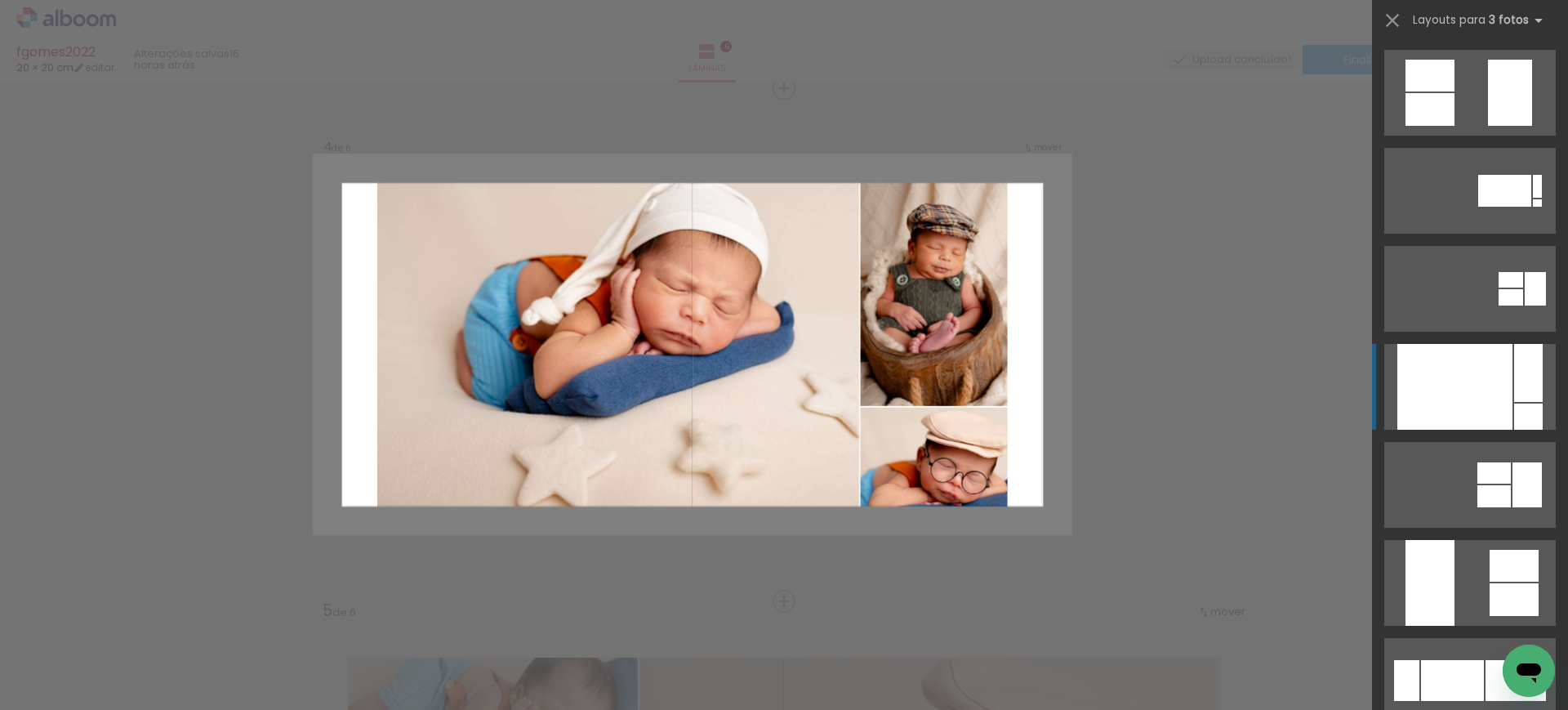
click at [1402, 395] on div at bounding box center [1455, 387] width 115 height 86
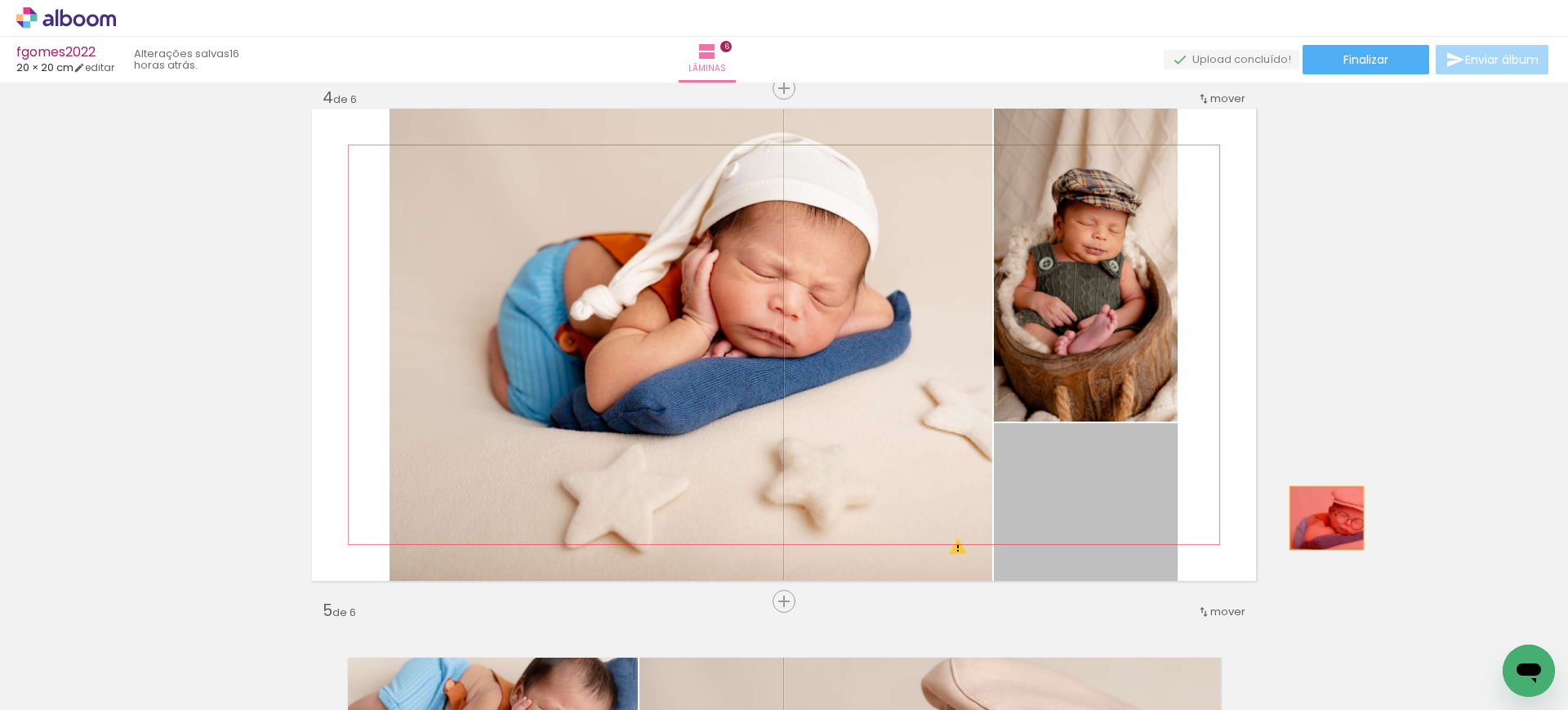
drag, startPoint x: 1088, startPoint y: 506, endPoint x: 1371, endPoint y: 520, distance: 283.3
click at [1371, 520] on div "Inserir lâmina 1 de 6 Inserir lâmina 2 de 6 Inserir lâmina 3 de 6 Inserir lâmin…" at bounding box center [784, 324] width 1568 height 3592
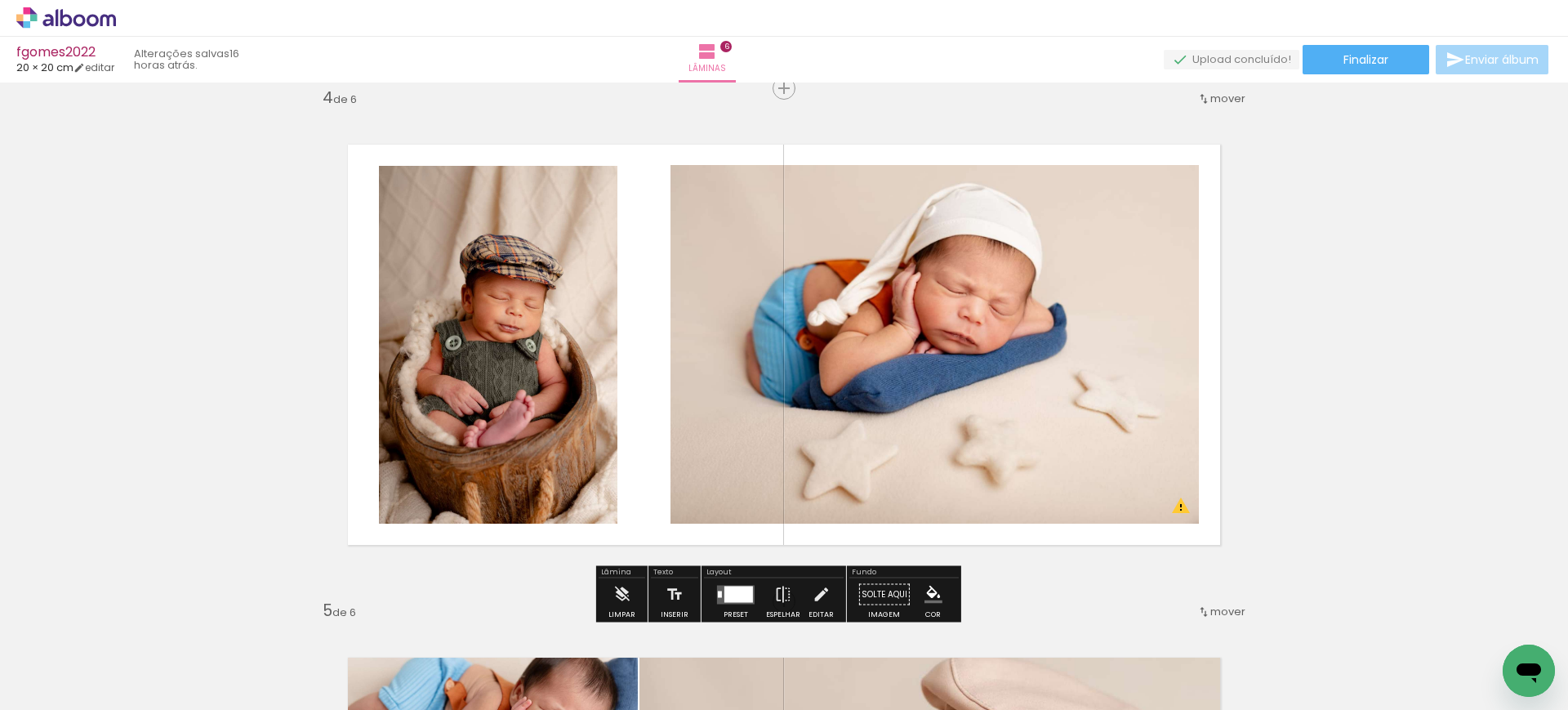
click at [732, 590] on div at bounding box center [738, 594] width 29 height 16
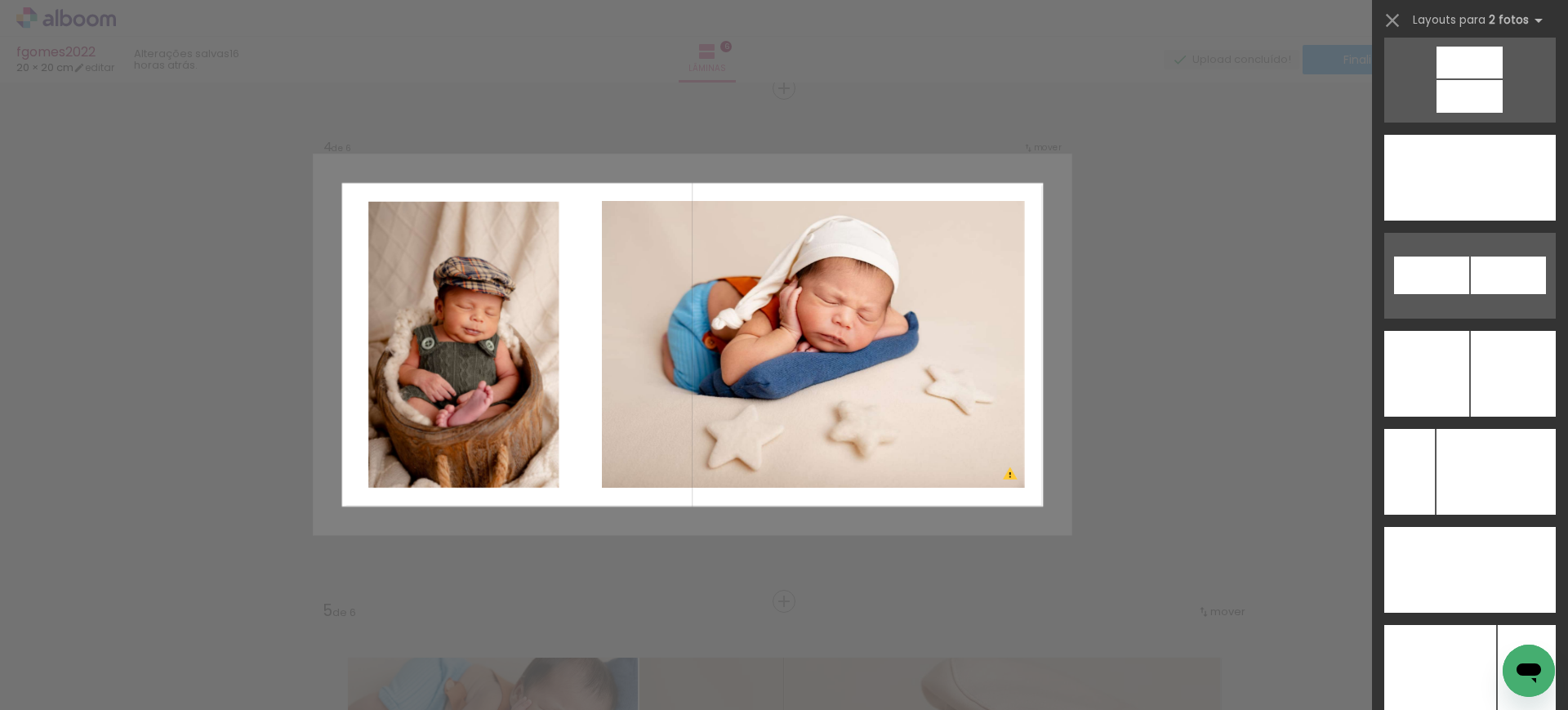
scroll to position [7194, 0]
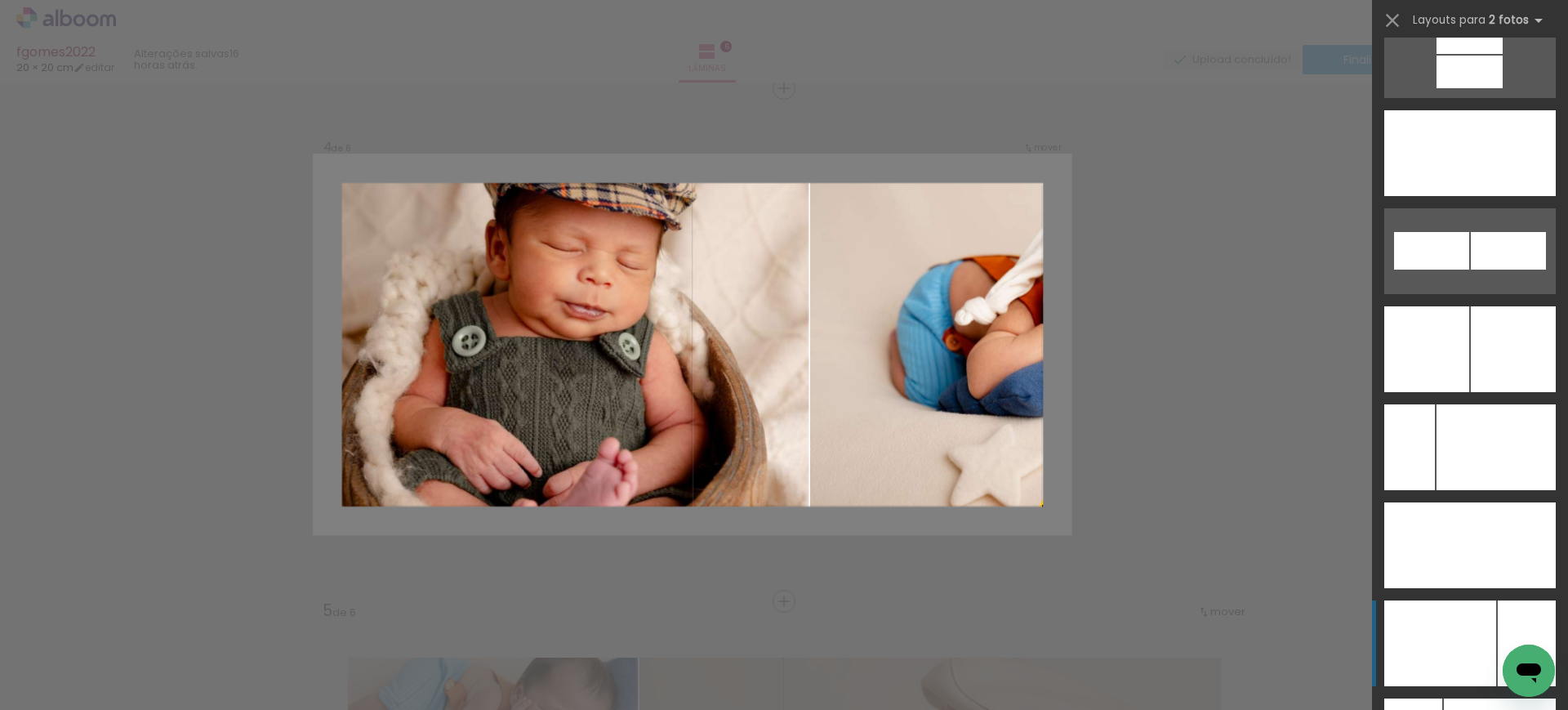
click at [1427, 629] on div at bounding box center [1440, 643] width 112 height 86
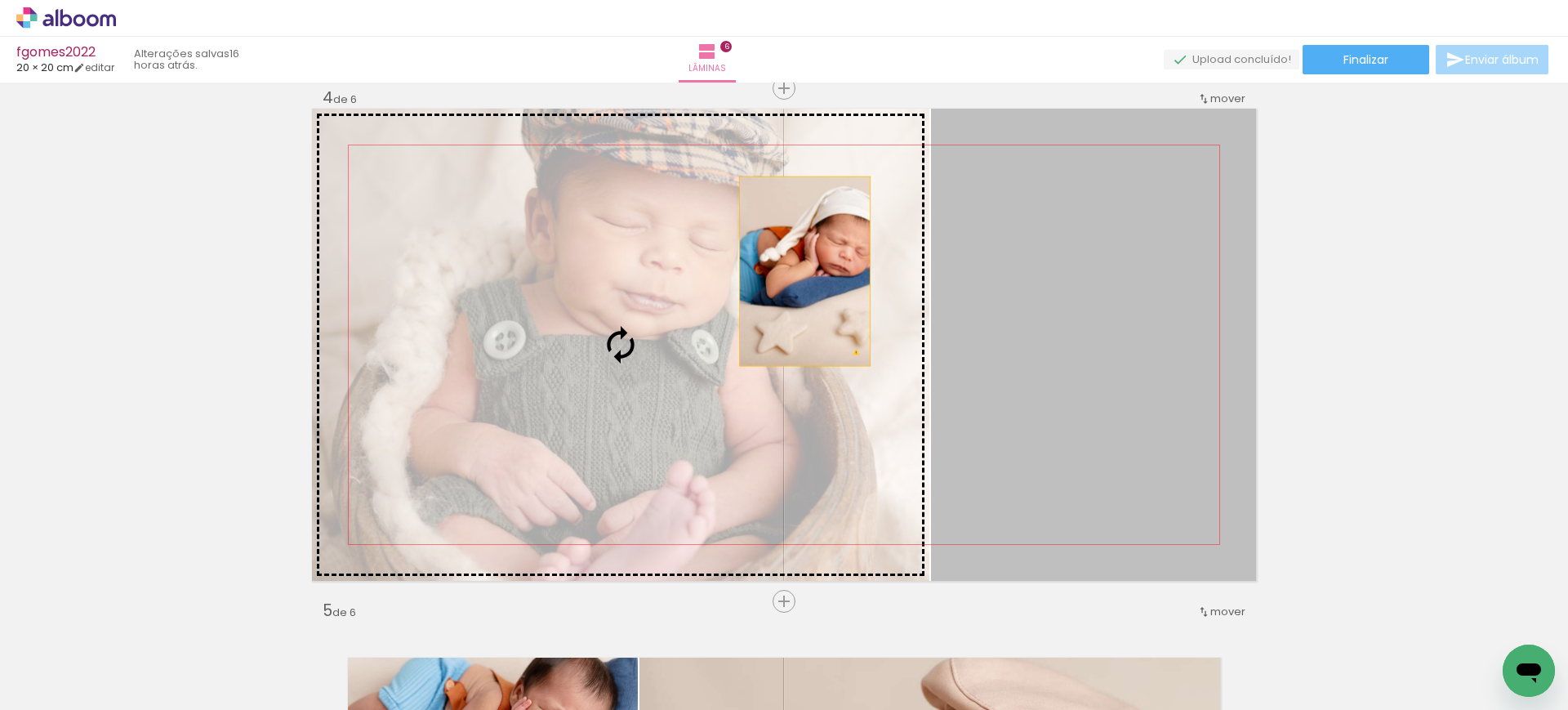
drag, startPoint x: 1071, startPoint y: 327, endPoint x: 666, endPoint y: 243, distance: 413.6
click at [0, 0] on slot at bounding box center [0, 0] width 0 height 0
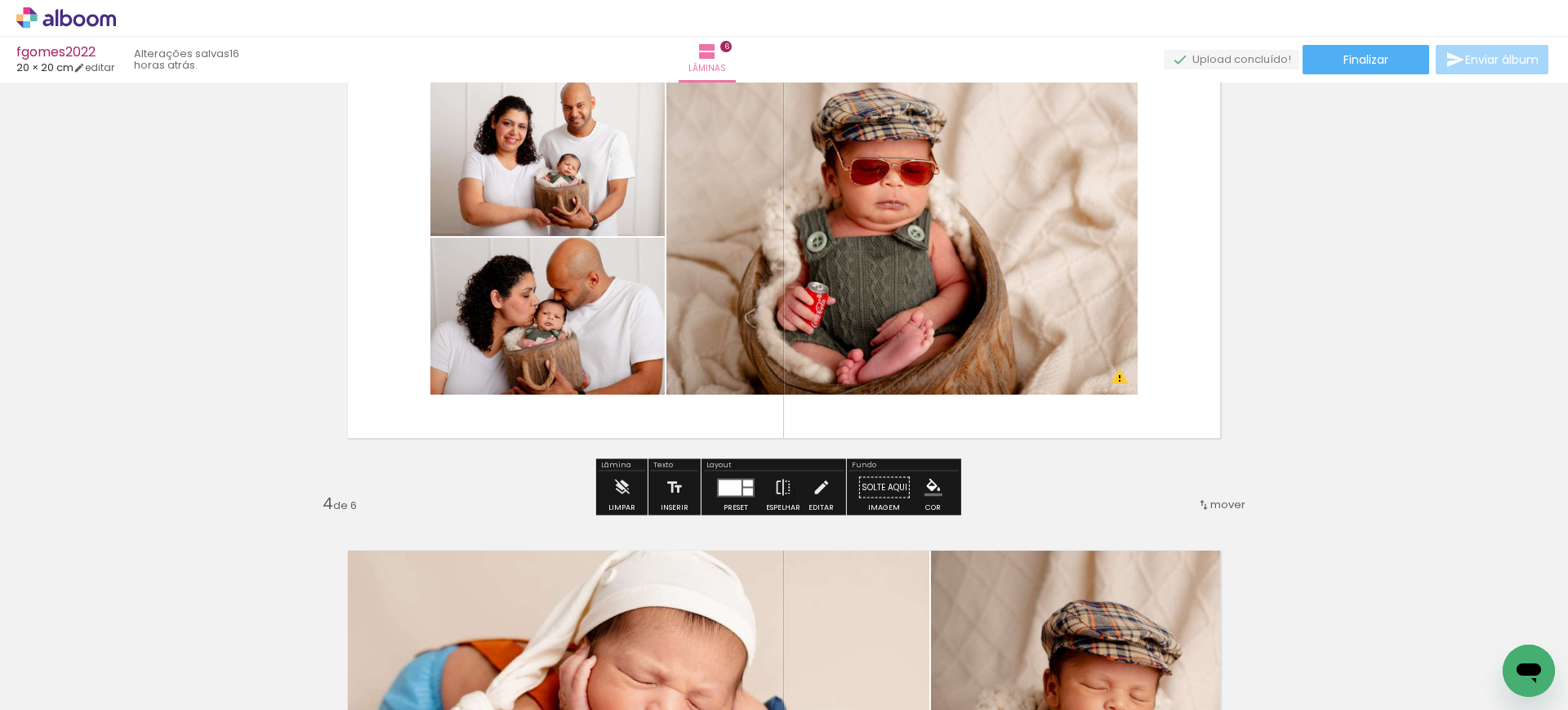
scroll to position [1154, 0]
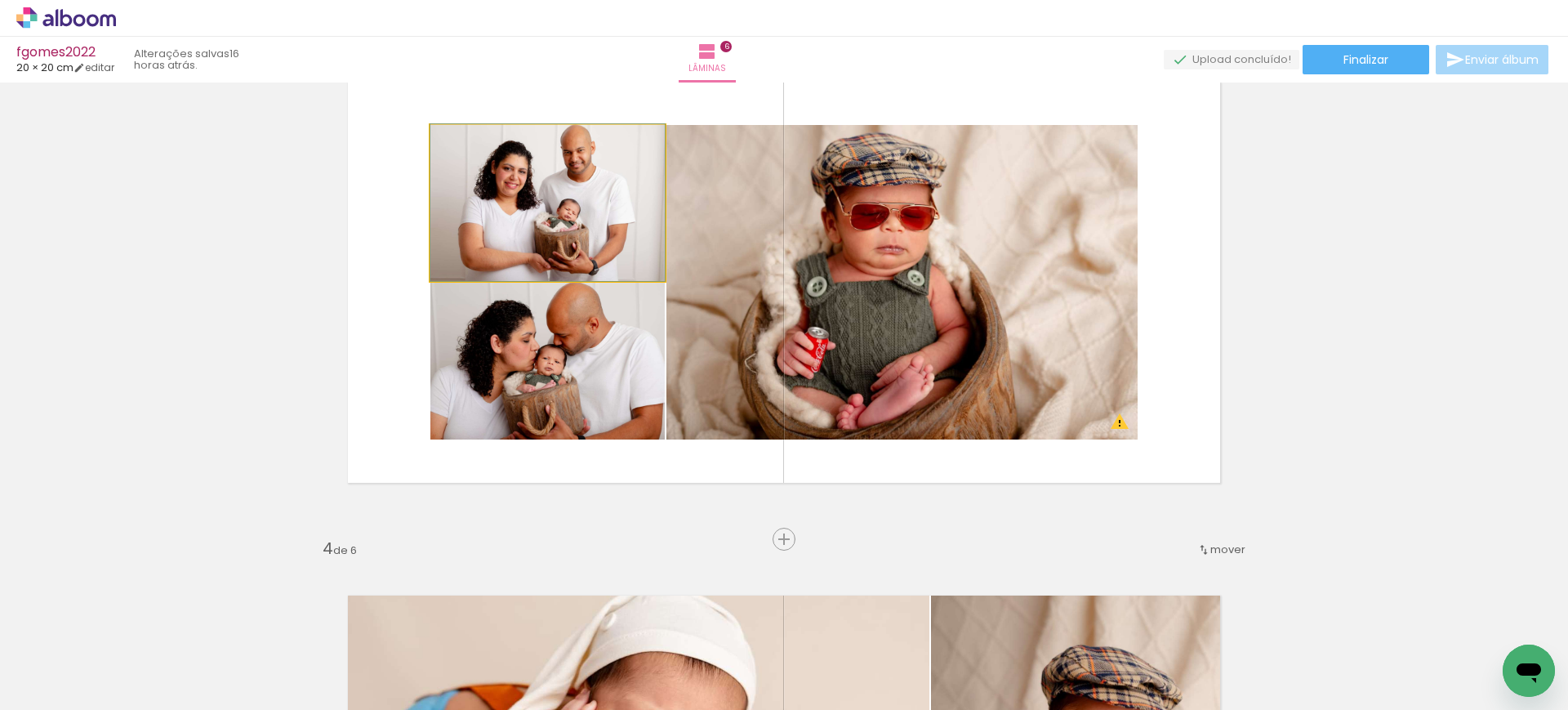
click at [558, 215] on quentale-photo at bounding box center [548, 203] width 234 height 156
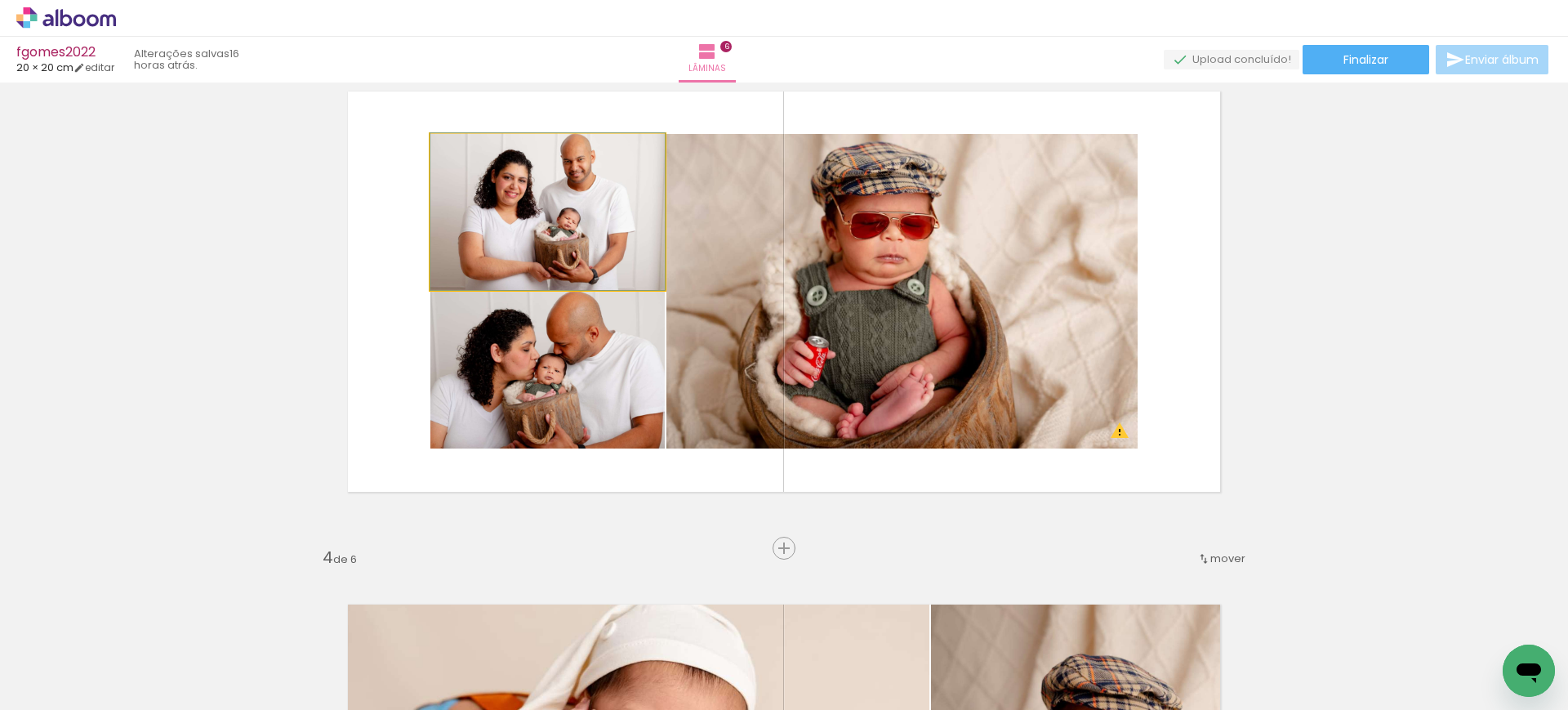
click at [558, 215] on quentale-photo at bounding box center [548, 212] width 234 height 156
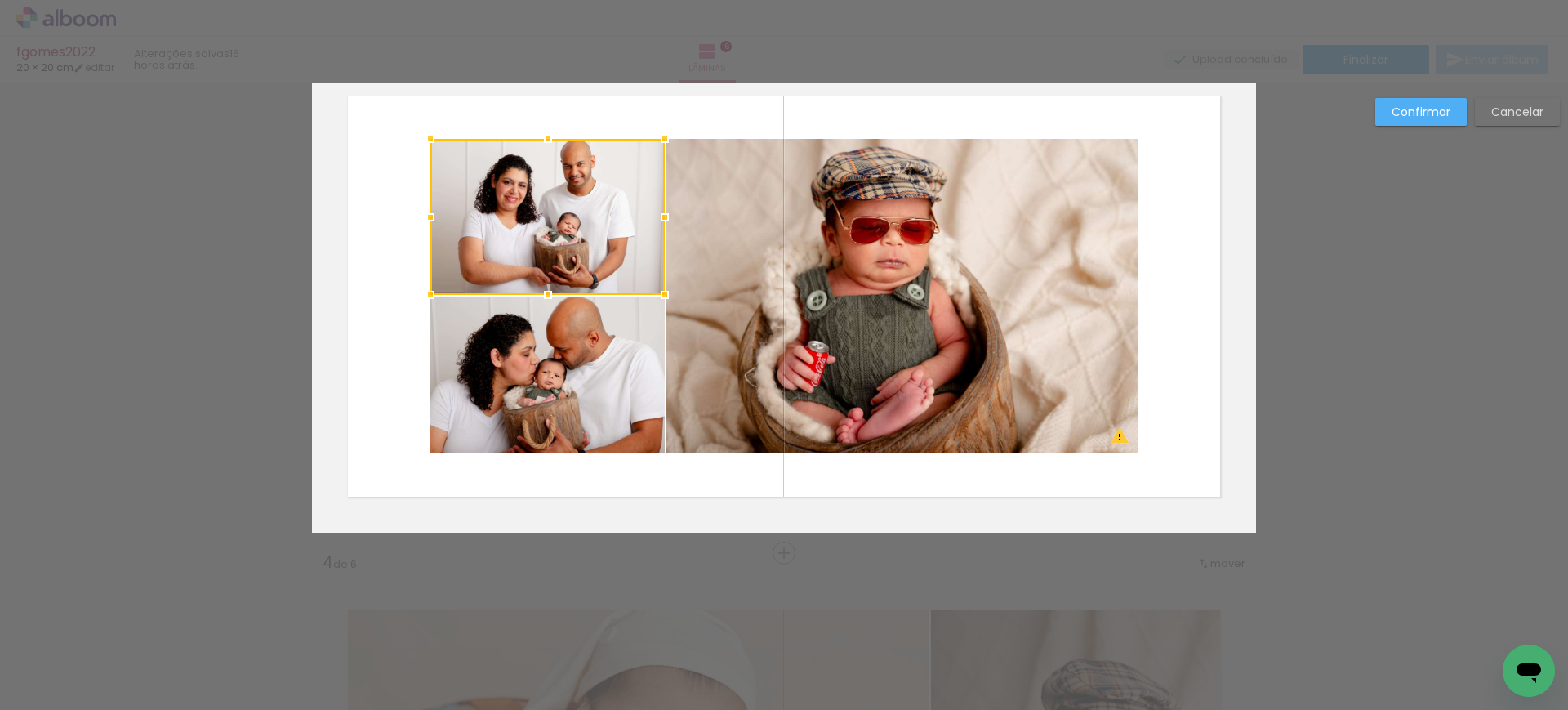
click at [558, 215] on div at bounding box center [548, 217] width 234 height 156
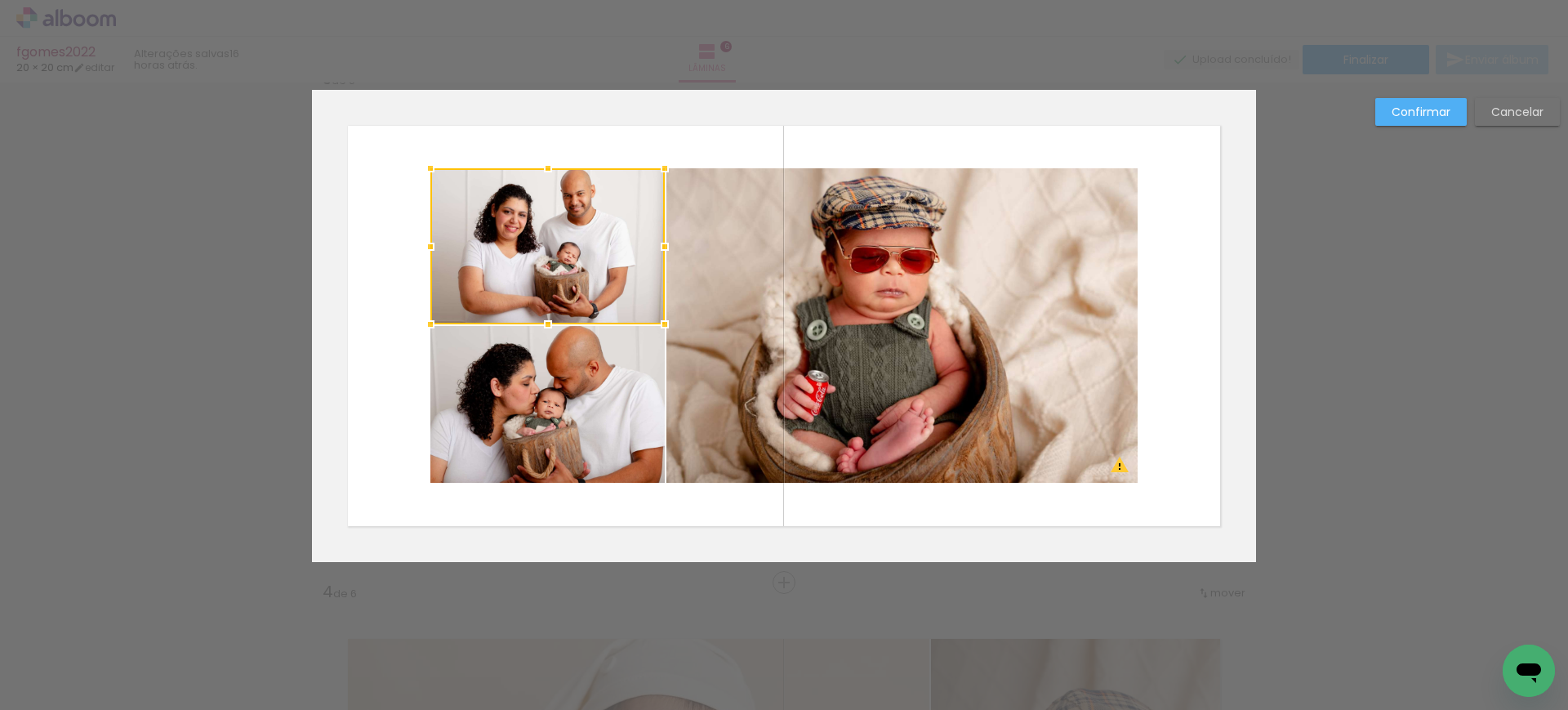
scroll to position [1047, 0]
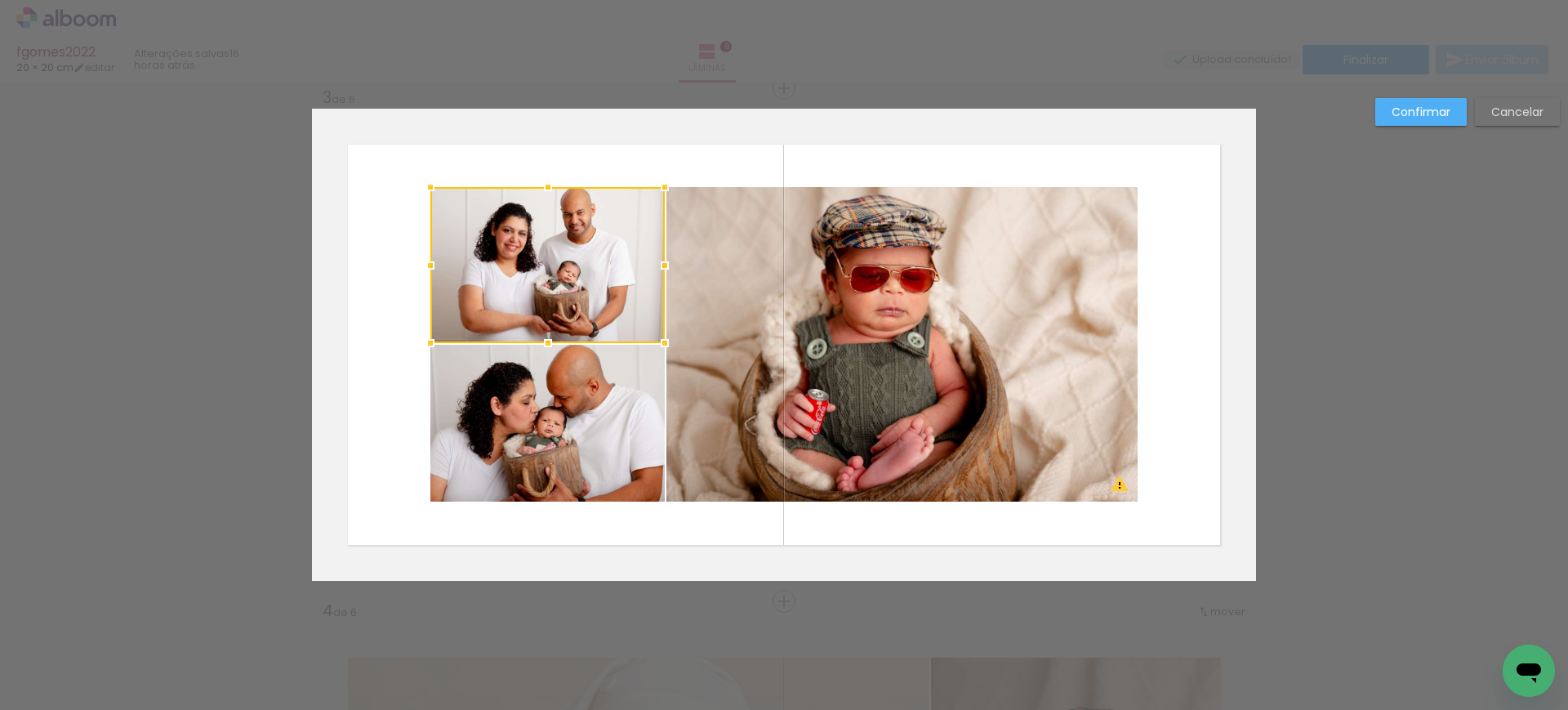
click at [543, 407] on quentale-photo at bounding box center [548, 423] width 234 height 157
click at [874, 376] on quentale-photo at bounding box center [902, 344] width 472 height 315
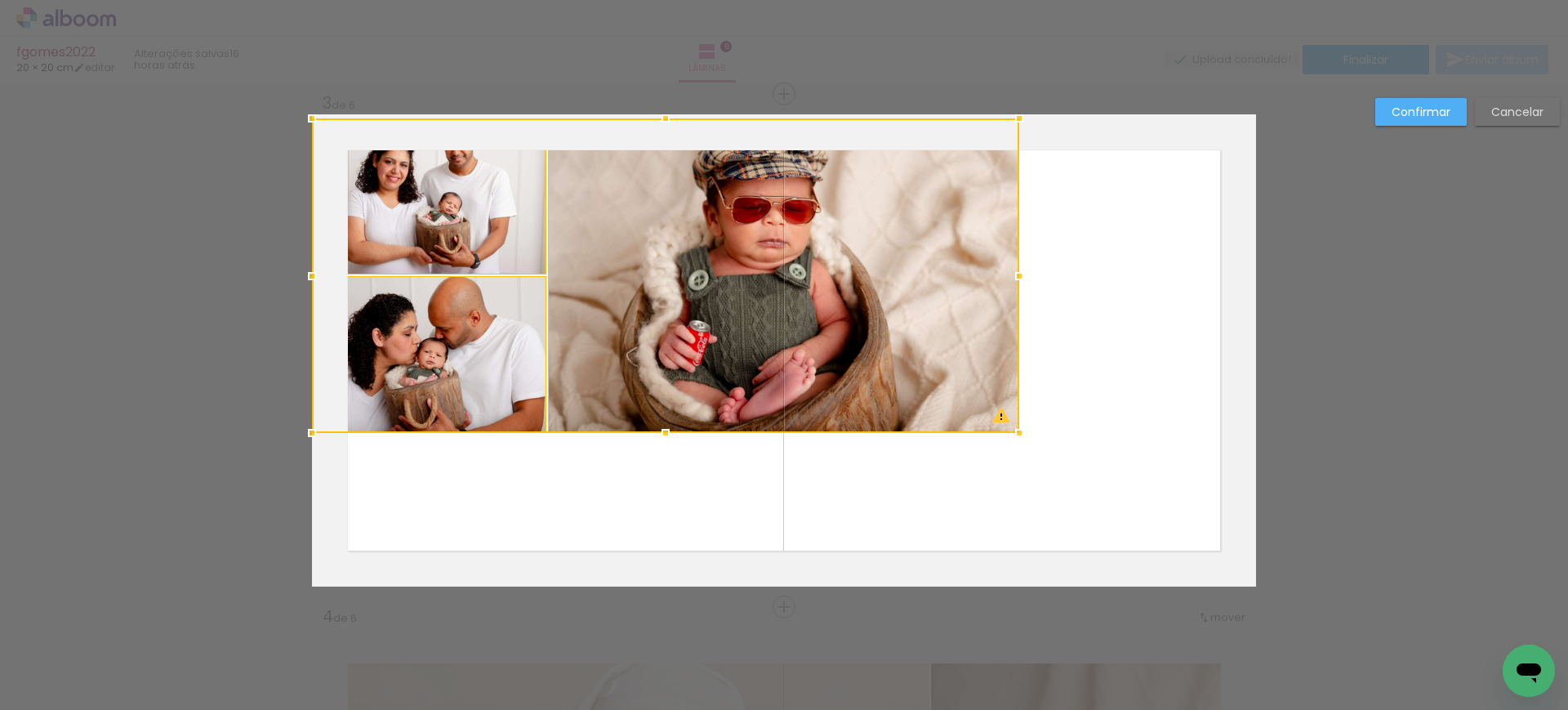
drag, startPoint x: 1025, startPoint y: 376, endPoint x: 775, endPoint y: 257, distance: 276.9
click at [775, 257] on div at bounding box center [666, 276] width 707 height 315
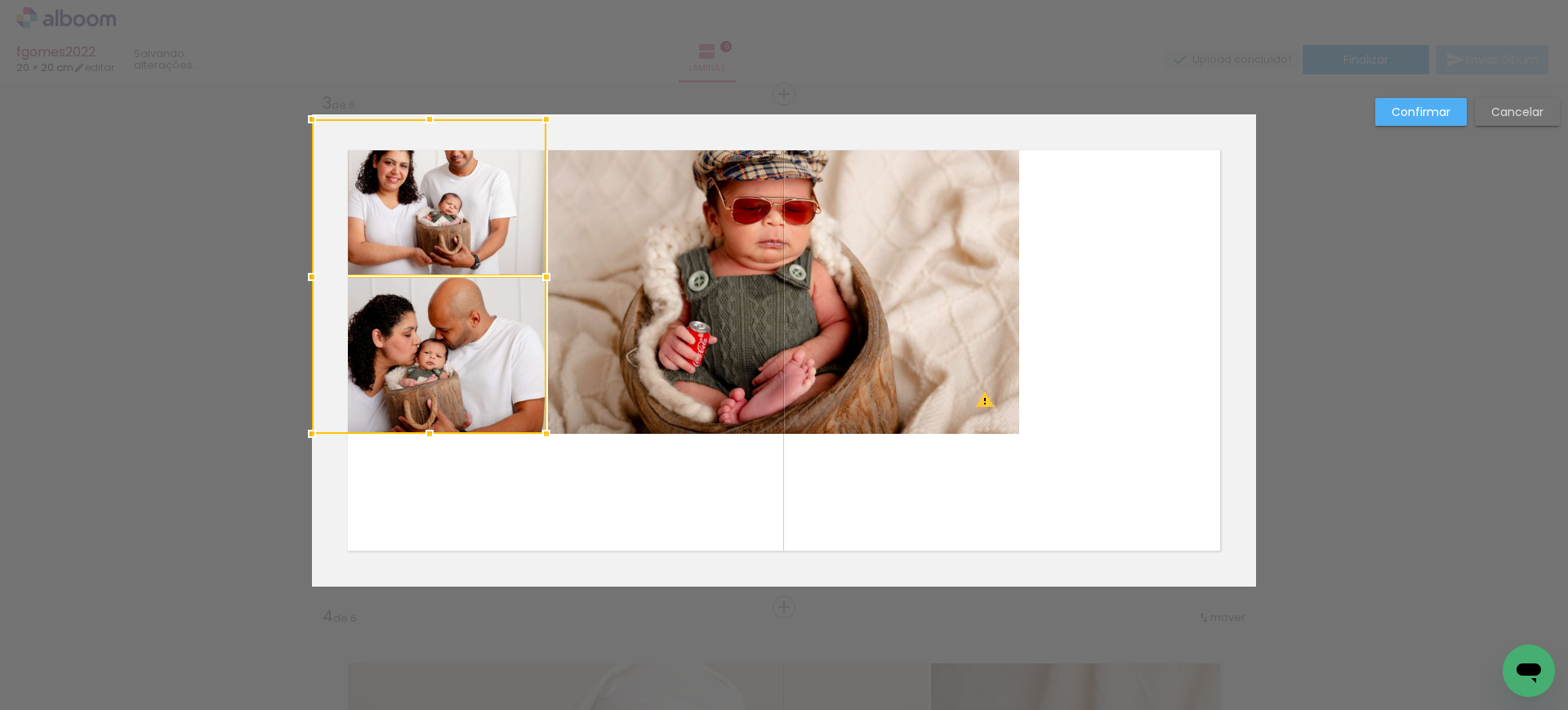
click at [775, 257] on quentale-photo at bounding box center [784, 277] width 472 height 315
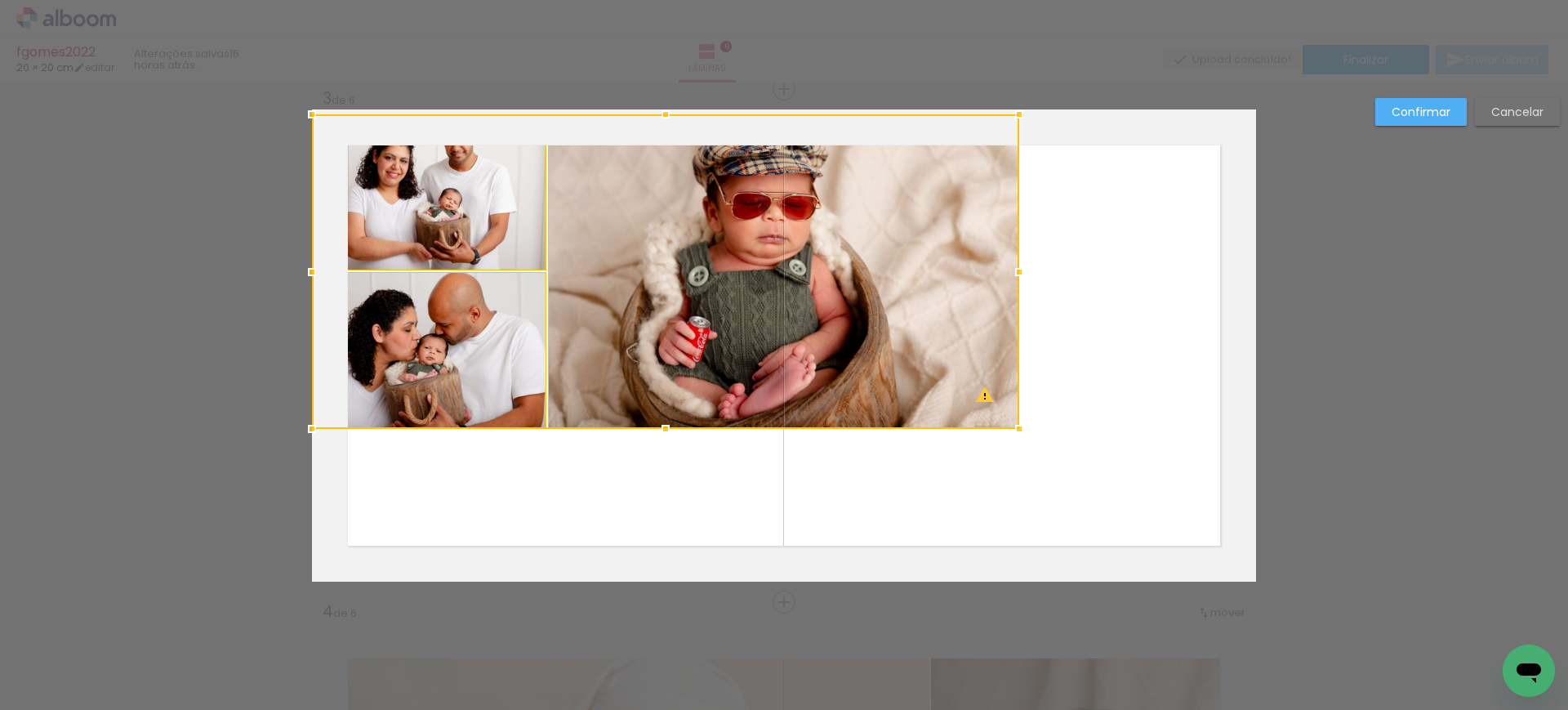
scroll to position [1046, 0]
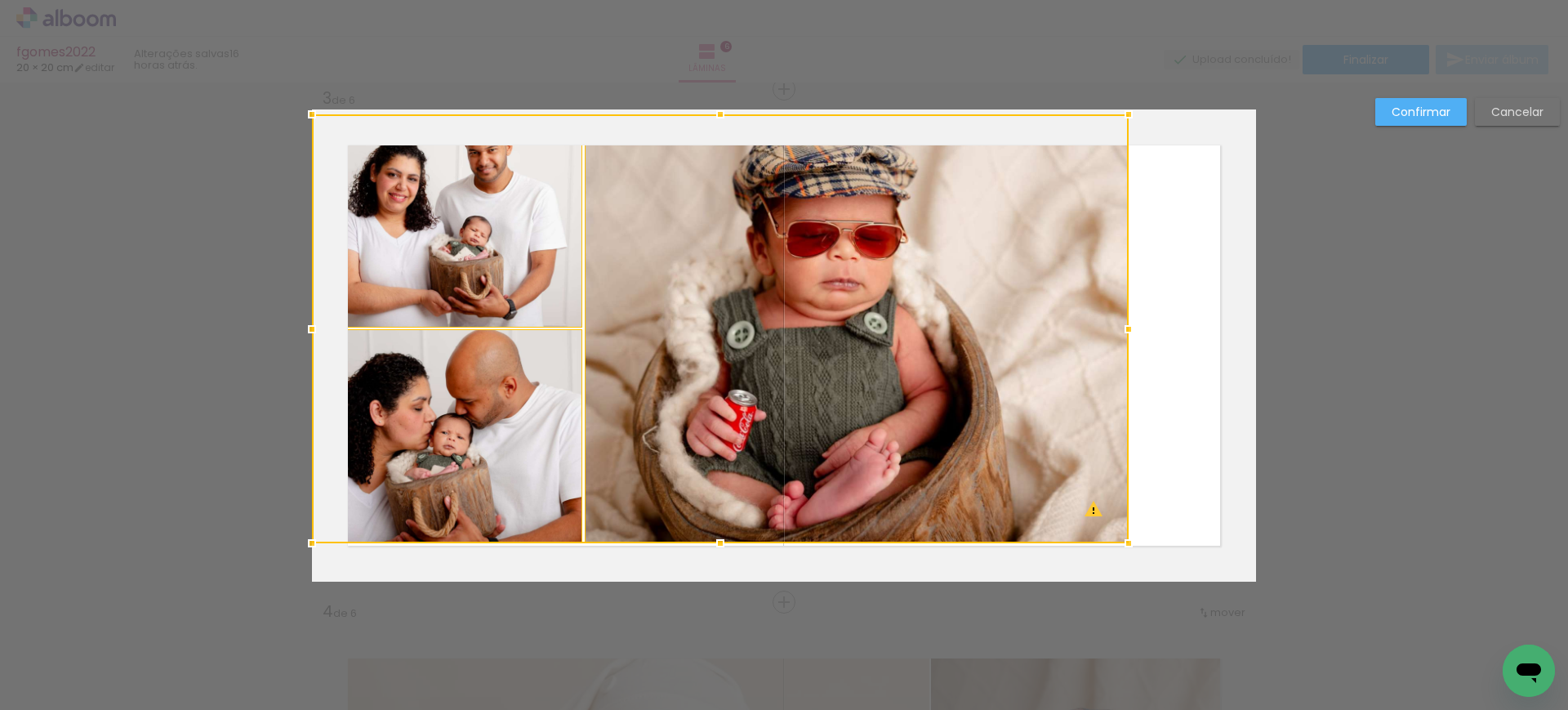
drag, startPoint x: 1007, startPoint y: 420, endPoint x: 1408, endPoint y: 700, distance: 489.1
click at [1445, 709] on html "link( href="../../bower_components/polymer/polymer.html" rel="import" ) picture…" at bounding box center [784, 355] width 1568 height 710
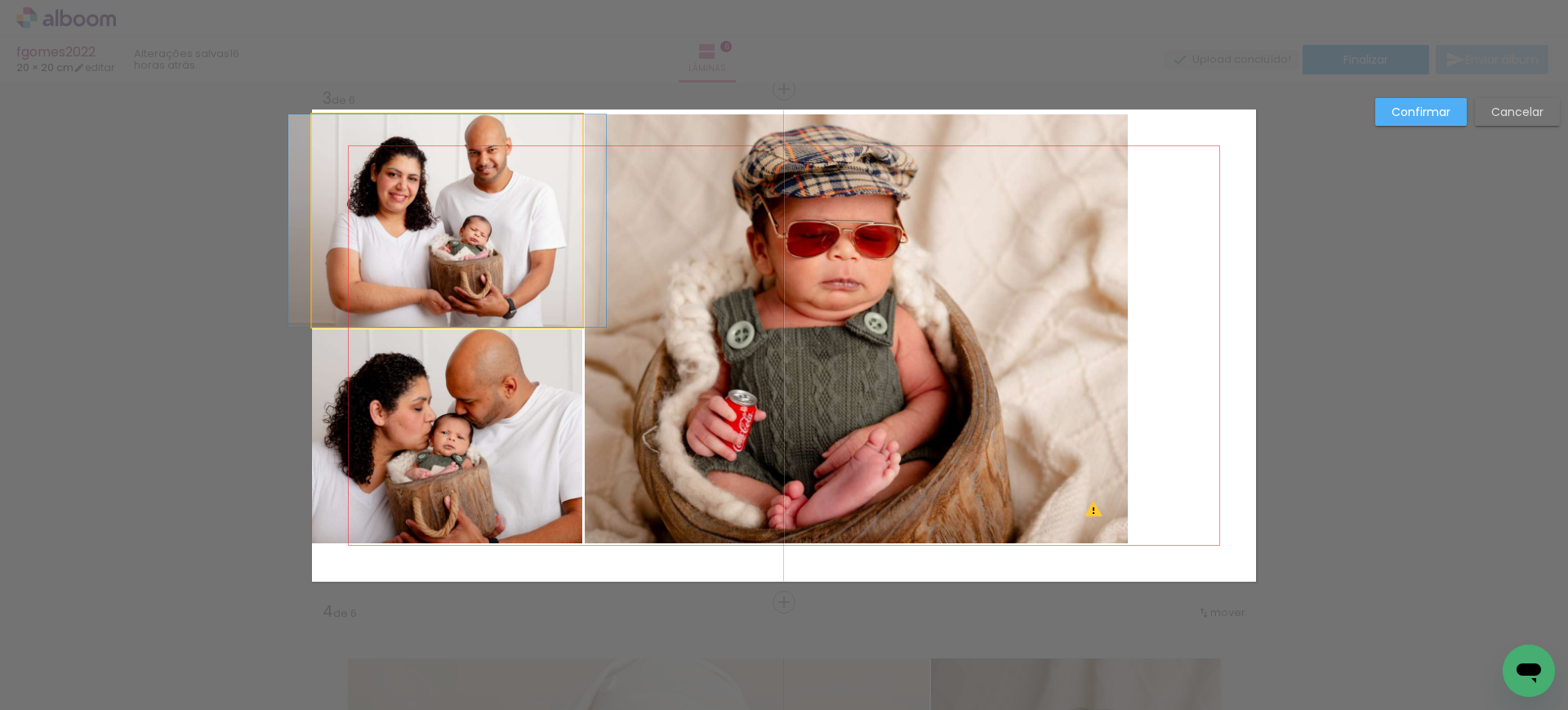
click at [504, 205] on quentale-photo at bounding box center [447, 220] width 270 height 212
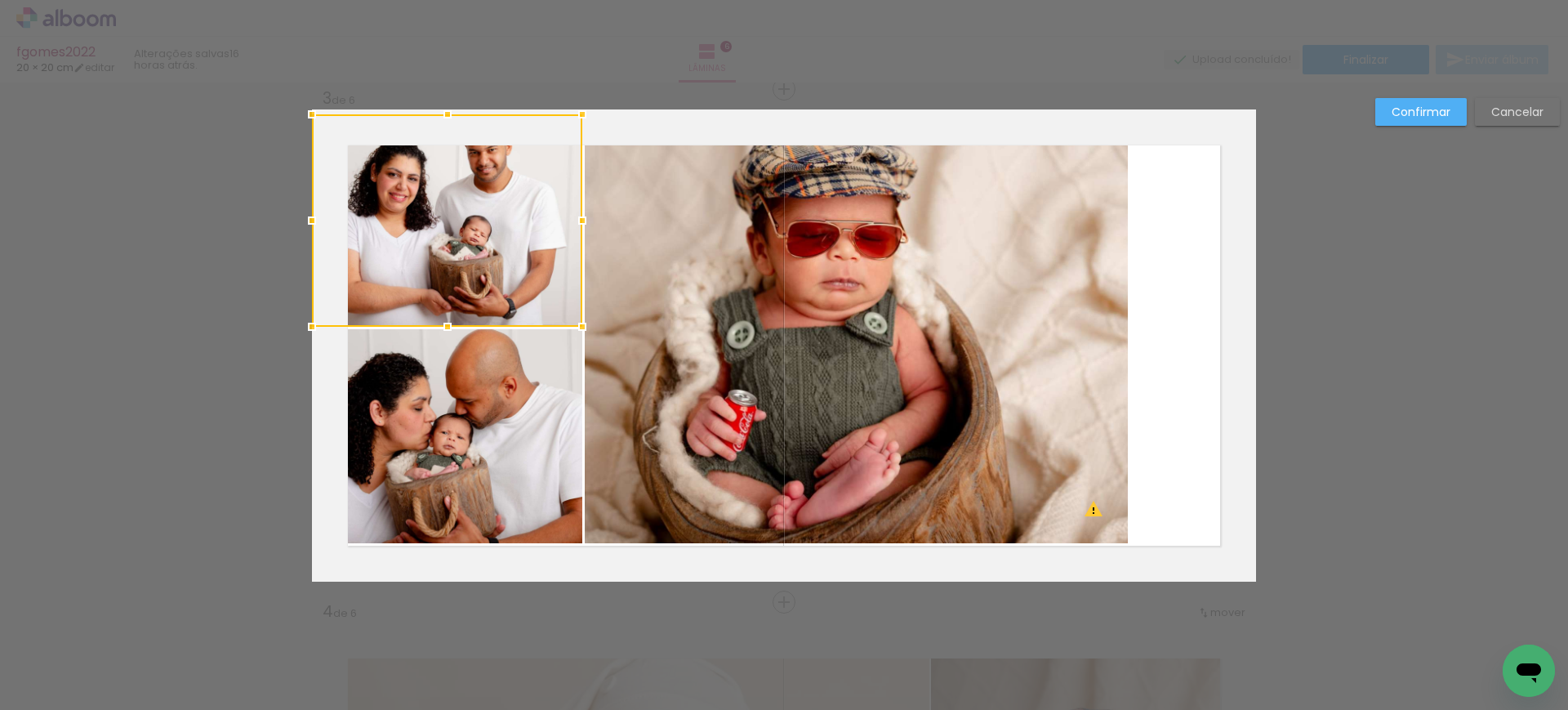
click at [503, 375] on quentale-photo at bounding box center [447, 436] width 270 height 214
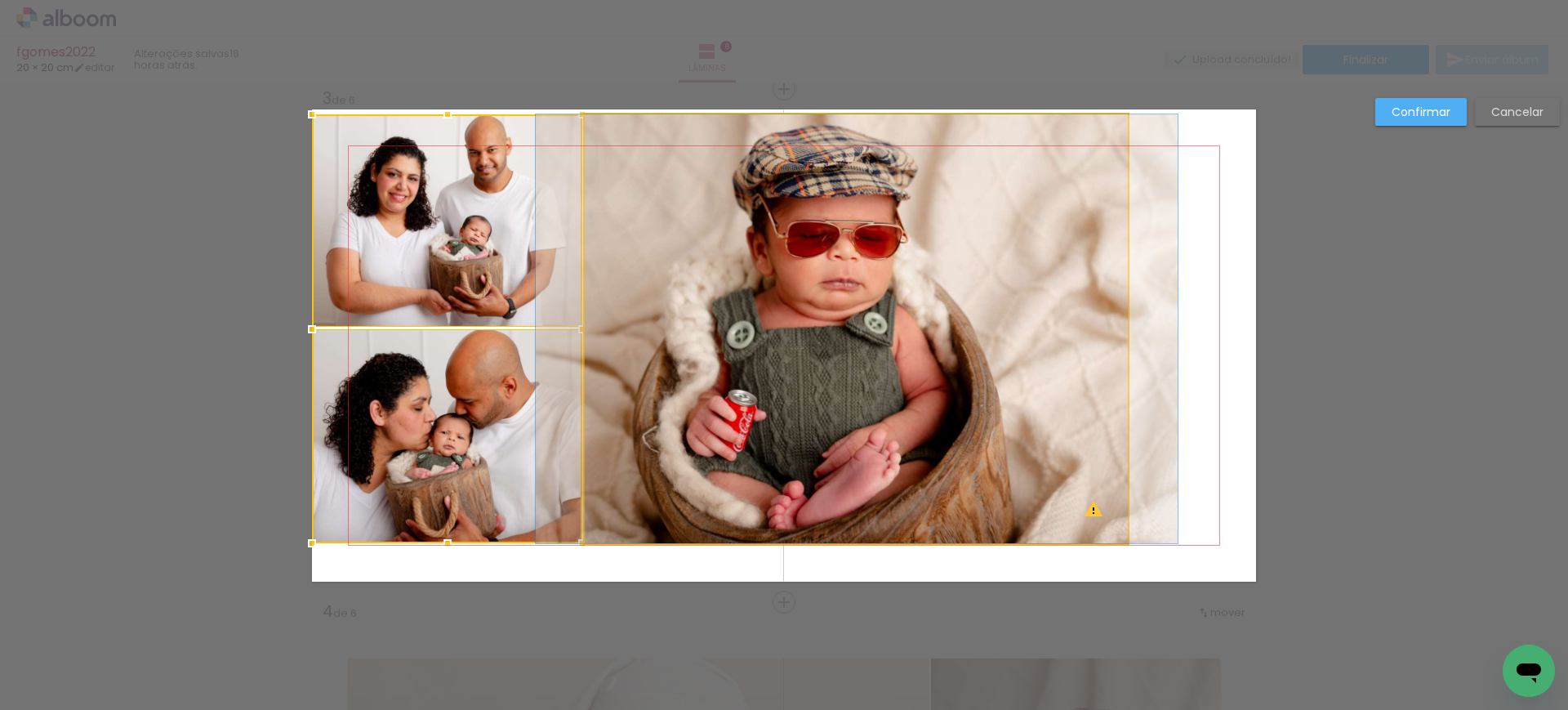
click at [738, 331] on quentale-photo at bounding box center [857, 329] width 544 height 429
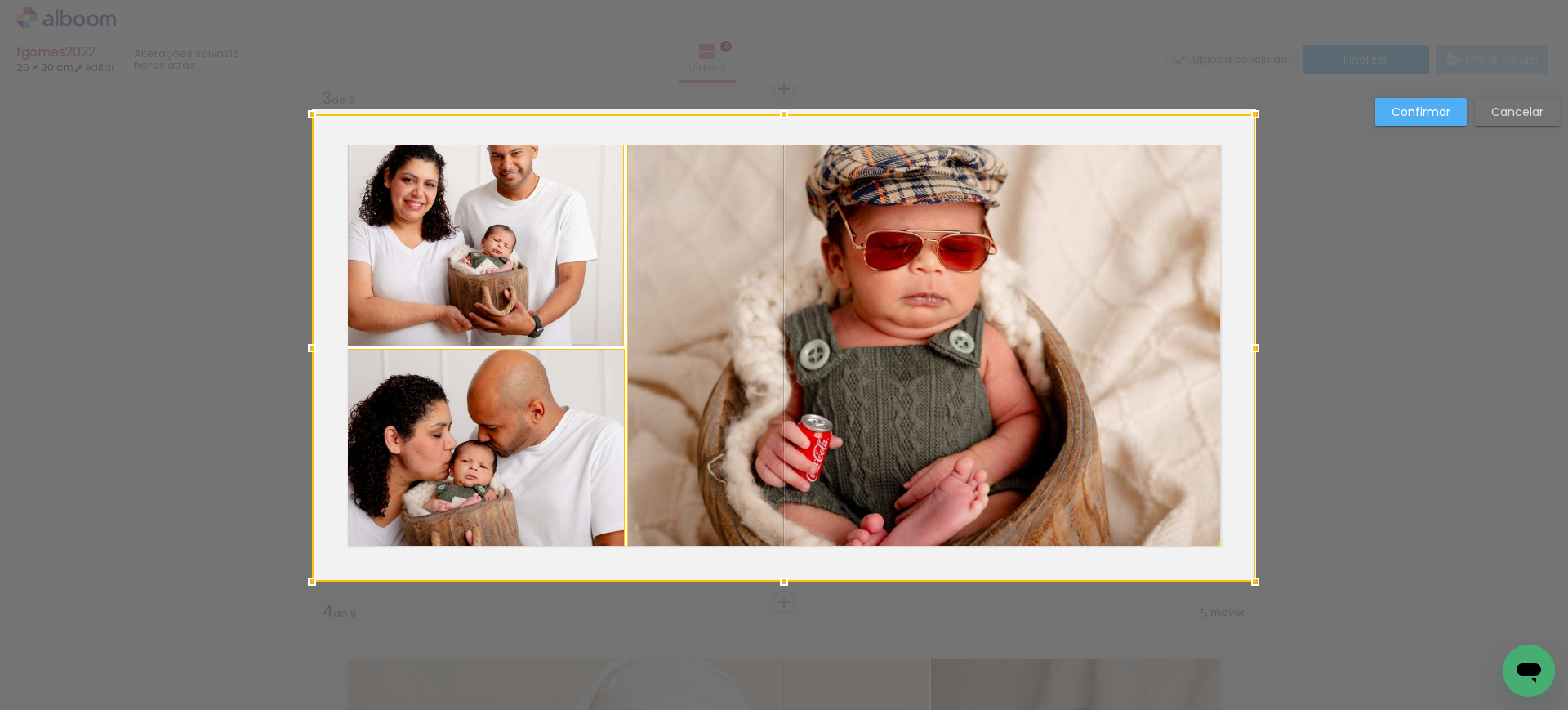
drag, startPoint x: 1122, startPoint y: 542, endPoint x: 1052, endPoint y: 444, distance: 120.4
click at [1052, 444] on div at bounding box center [784, 348] width 944 height 467
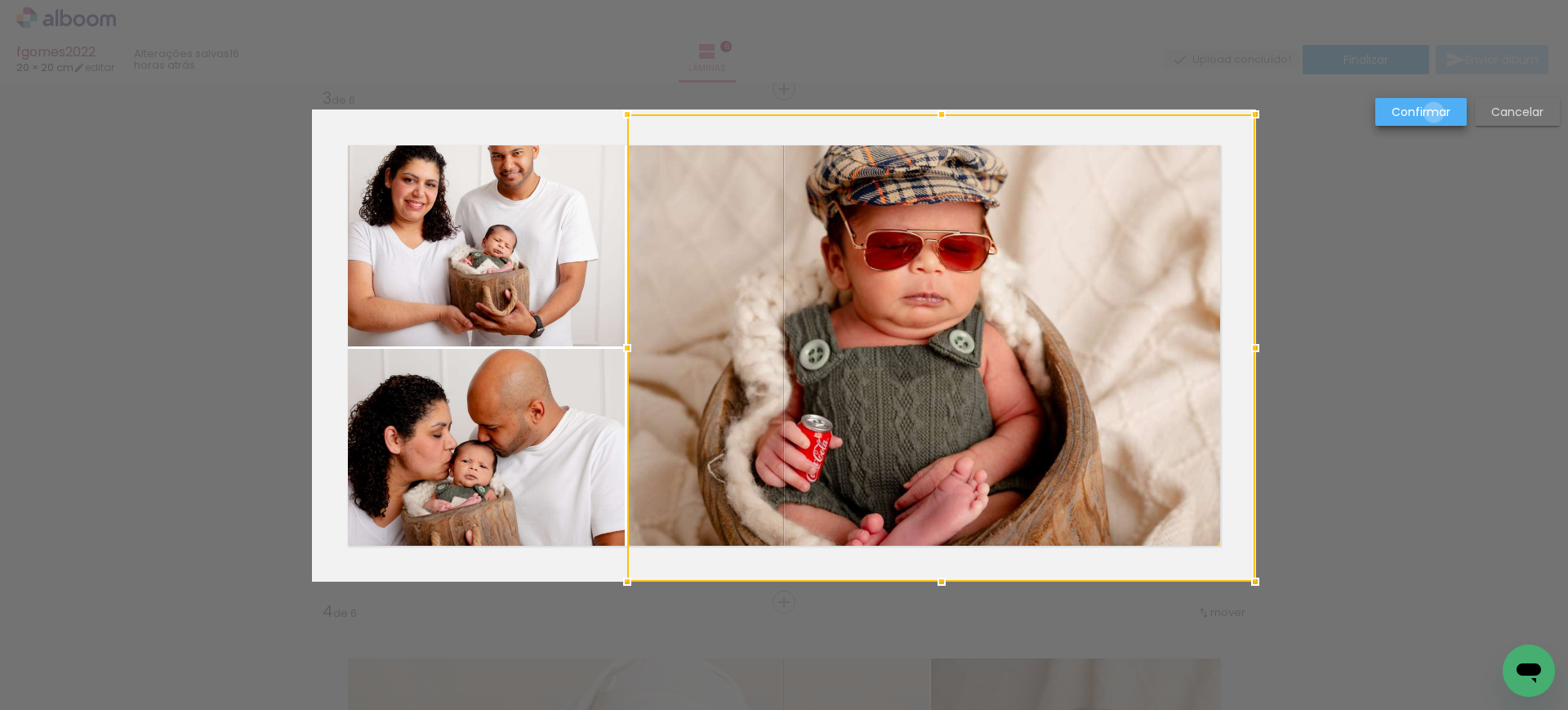
click at [0, 0] on slot "Confirmar" at bounding box center [0, 0] width 0 height 0
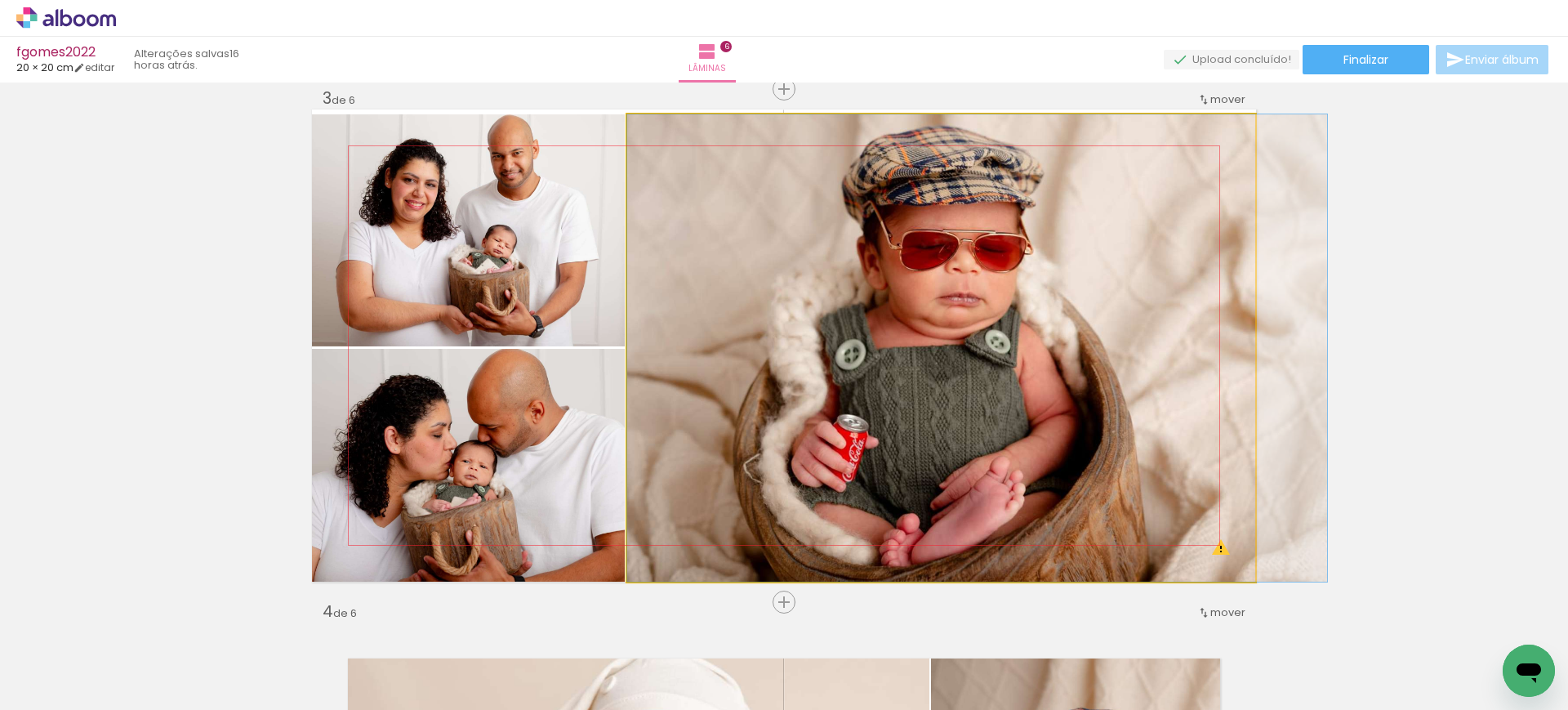
drag, startPoint x: 794, startPoint y: 295, endPoint x: 859, endPoint y: 298, distance: 65.1
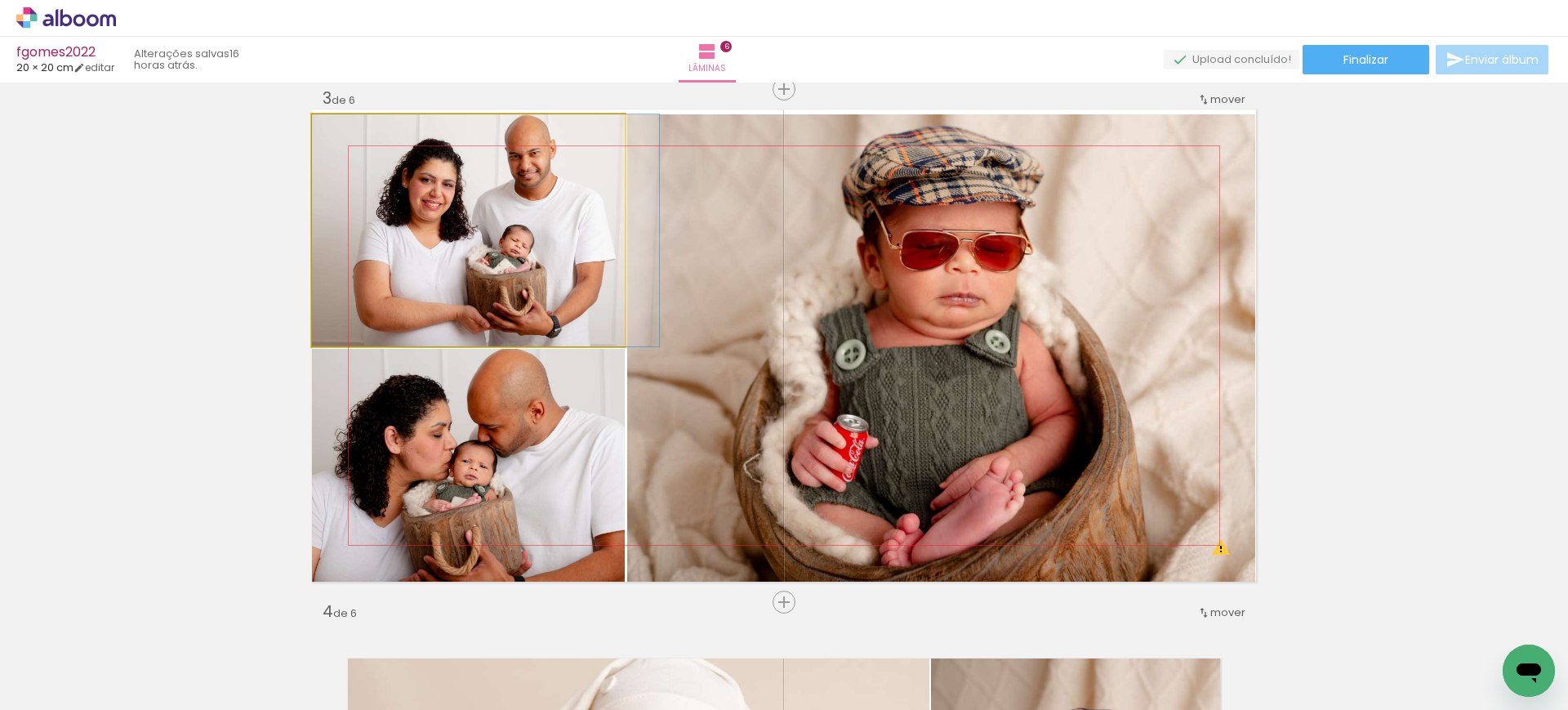
drag, startPoint x: 399, startPoint y: 242, endPoint x: 446, endPoint y: 252, distance: 48.1
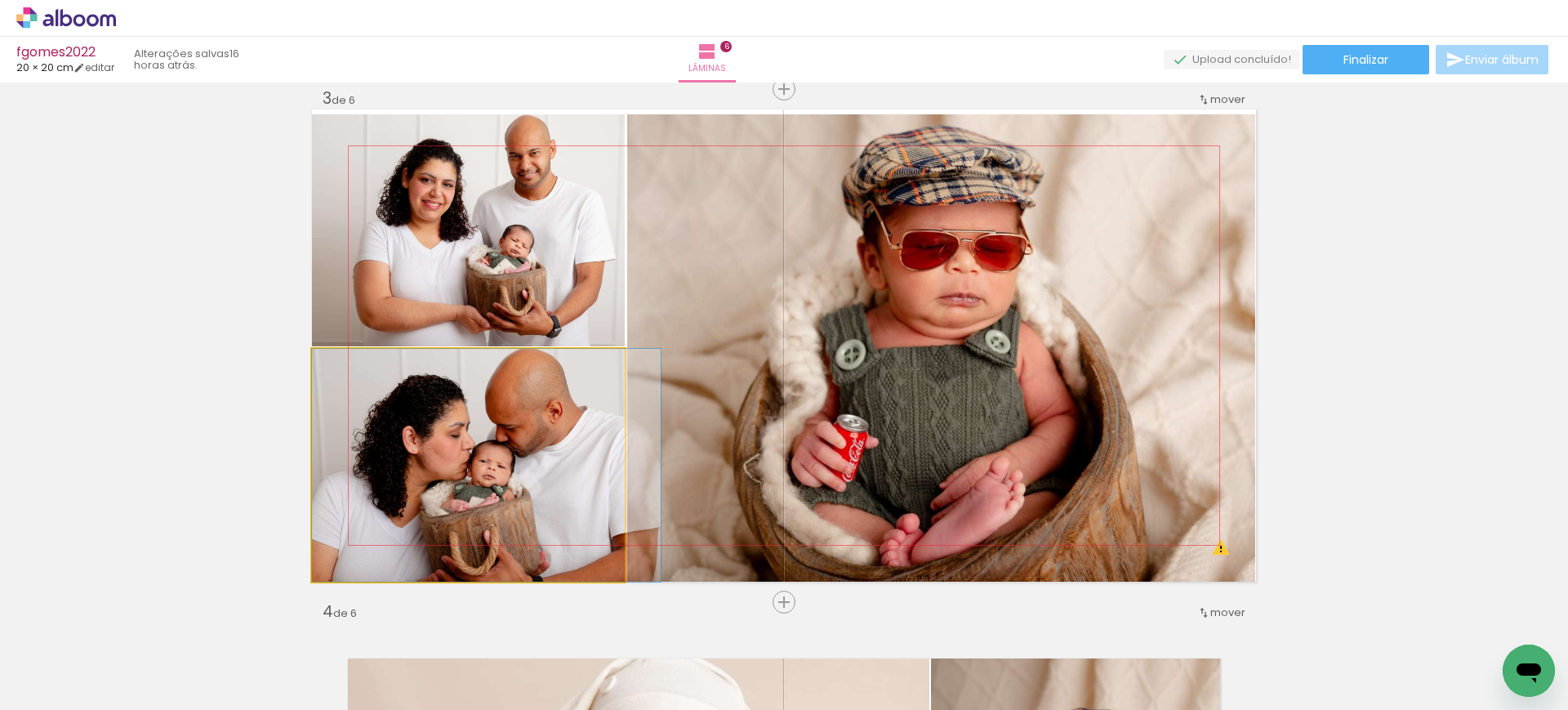
drag, startPoint x: 446, startPoint y: 445, endPoint x: 477, endPoint y: 454, distance: 32.3
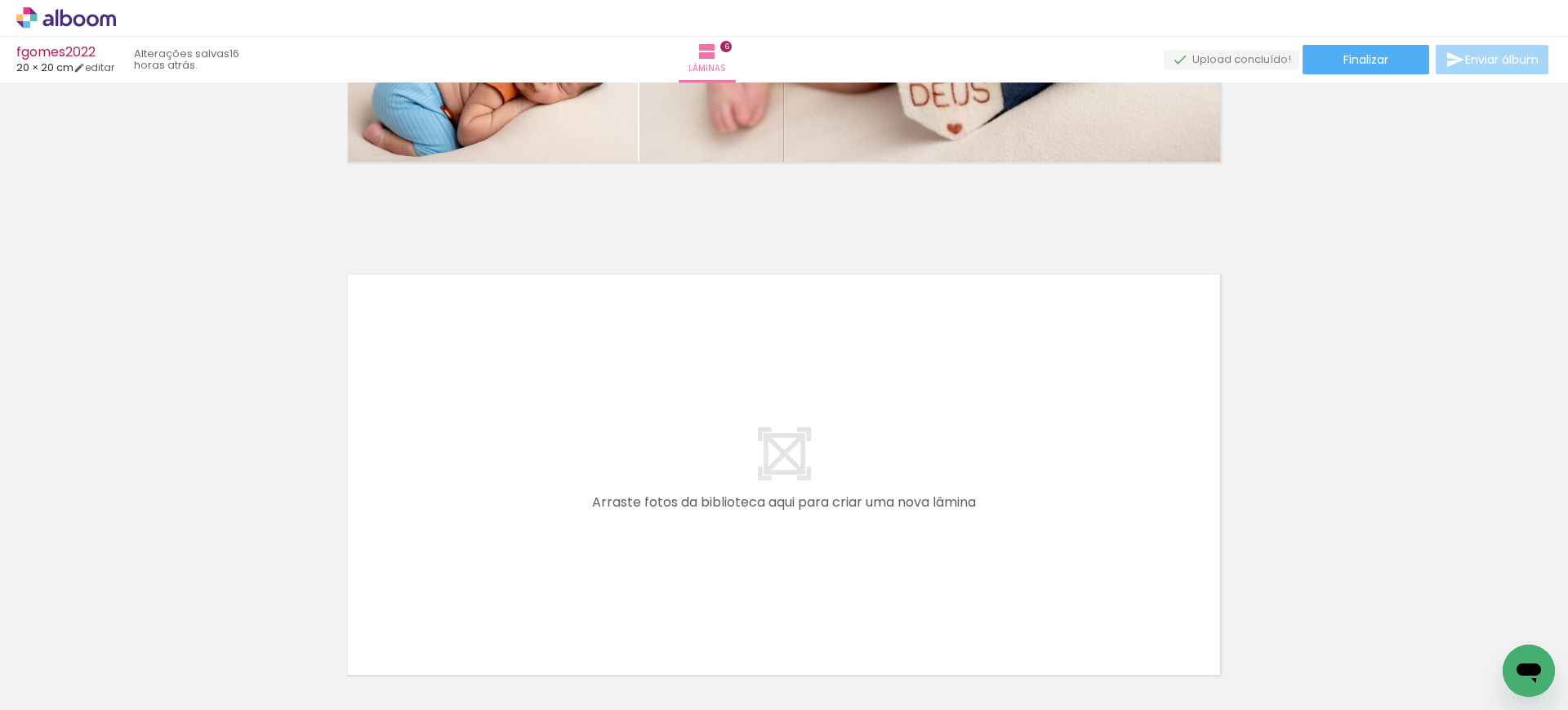
scroll to position [3130, 0]
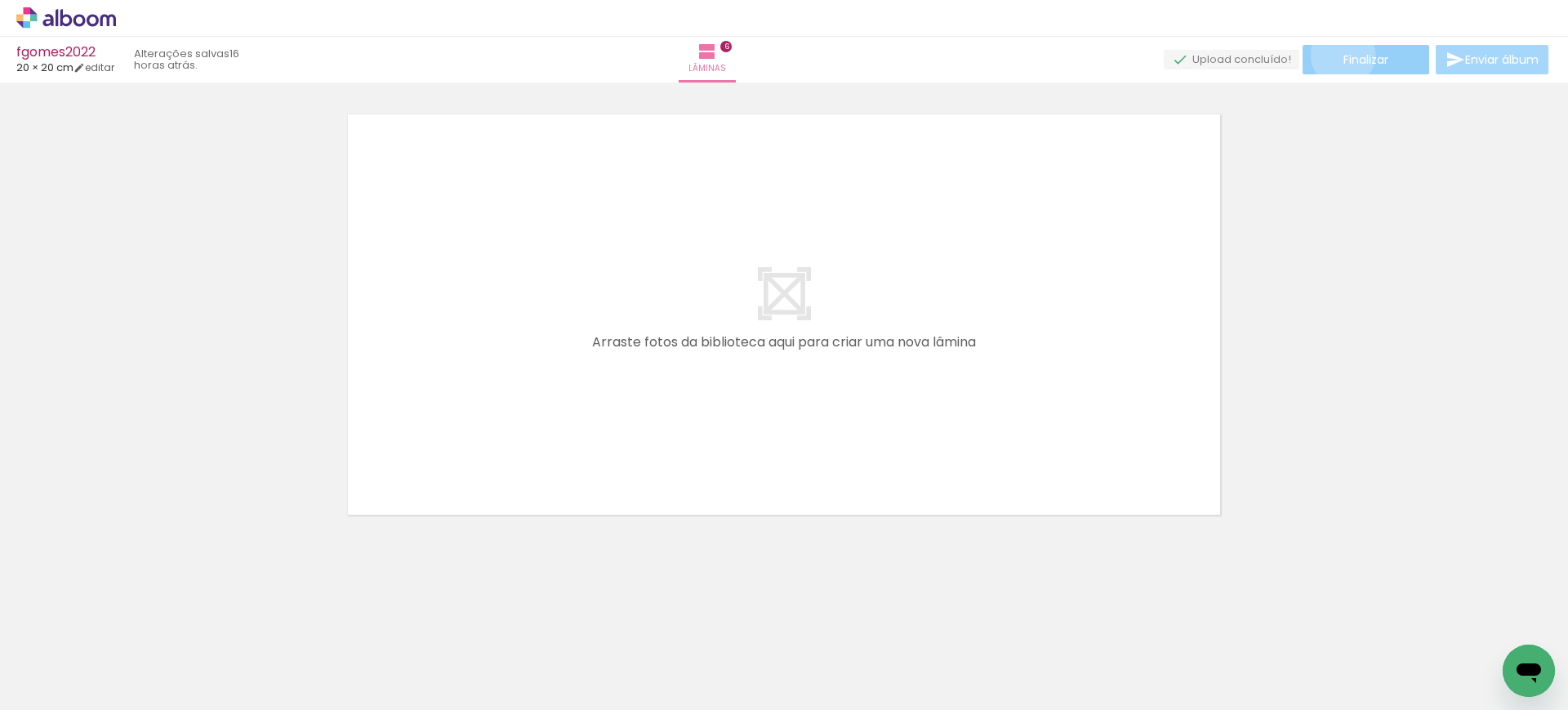
click at [1344, 55] on span "Finalizar" at bounding box center [1366, 59] width 45 height 11
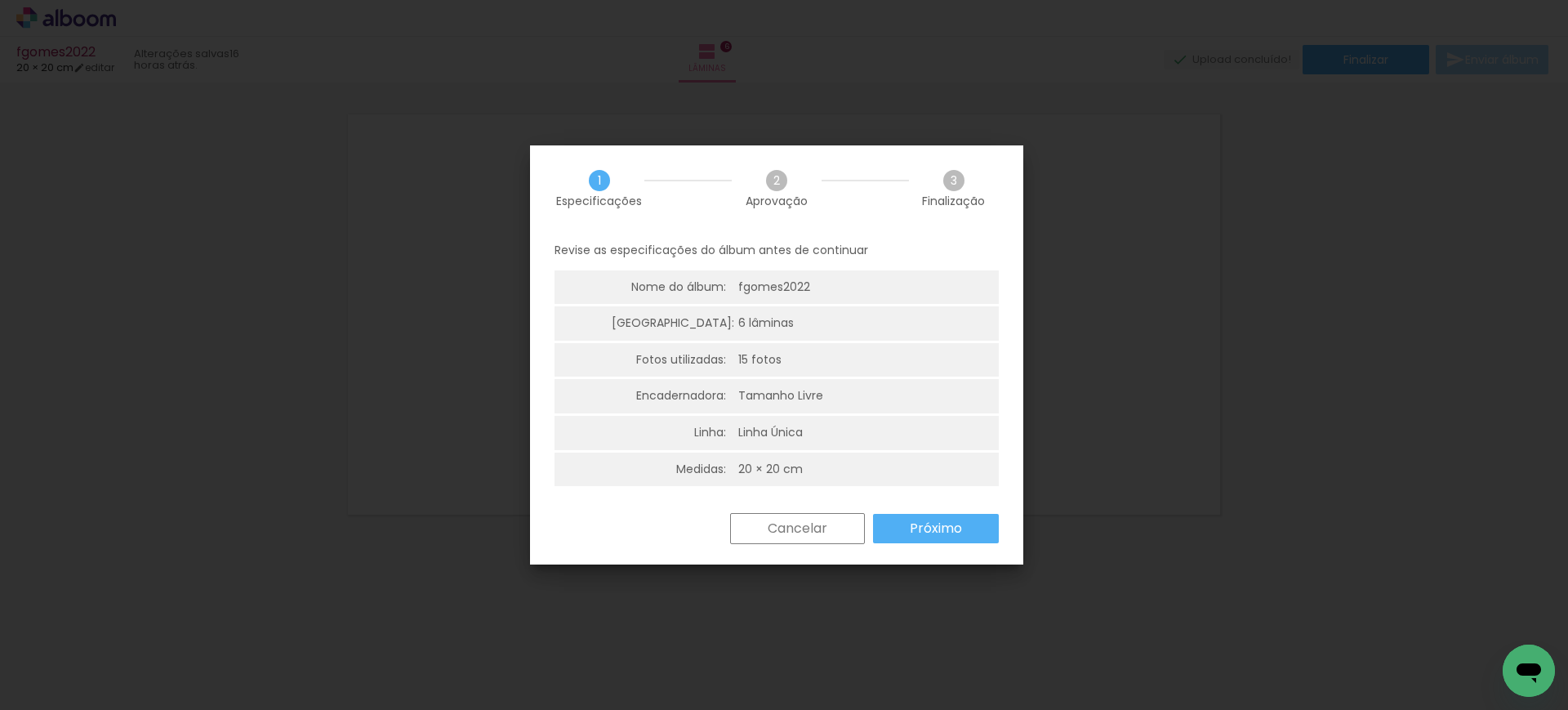
click at [0, 0] on slot "Próximo" at bounding box center [0, 0] width 0 height 0
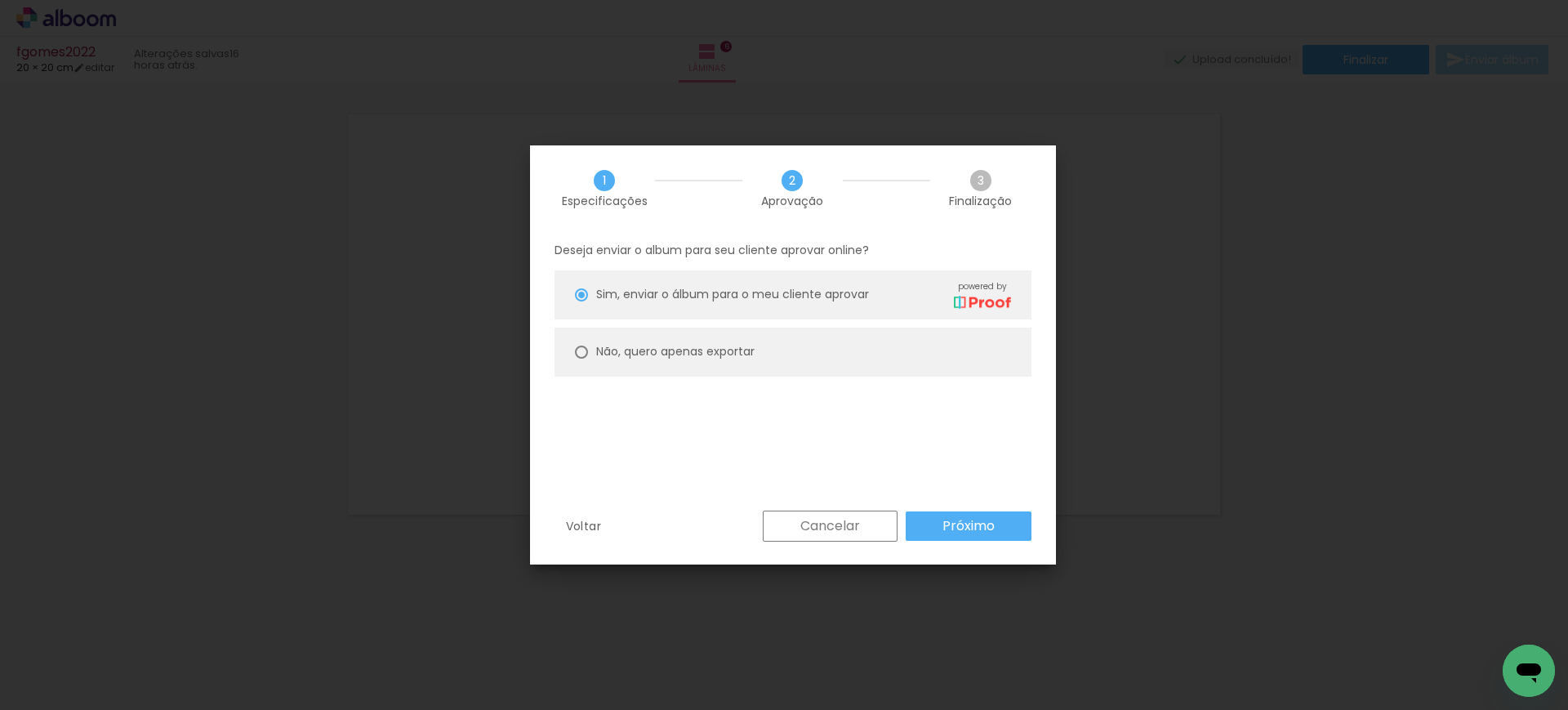
click at [0, 0] on slot "Não, quero apenas exportar" at bounding box center [0, 0] width 0 height 0
type paper-radio-button "on"
click at [0, 0] on slot "Próximo" at bounding box center [0, 0] width 0 height 0
type input "Alta, 300 DPI"
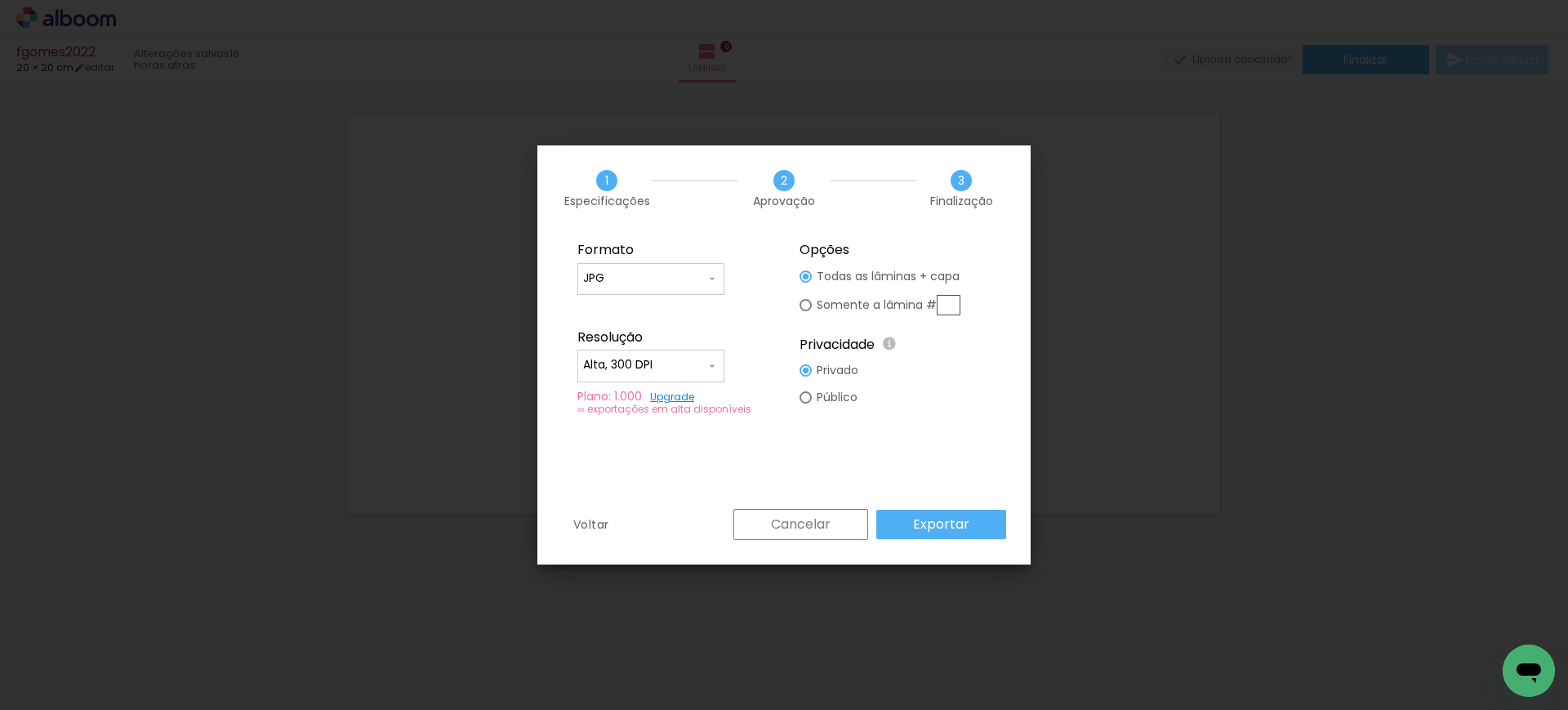
click at [626, 263] on paper-input-container "JPG" at bounding box center [651, 279] width 147 height 33
click at [0, 0] on slot "PDF" at bounding box center [0, 0] width 0 height 0
type input "PDF"
click at [603, 391] on div "Plano: 1.000 Upgrade" at bounding box center [673, 396] width 192 height 12
click at [602, 372] on input "Alta, 300 DPI" at bounding box center [644, 365] width 122 height 16
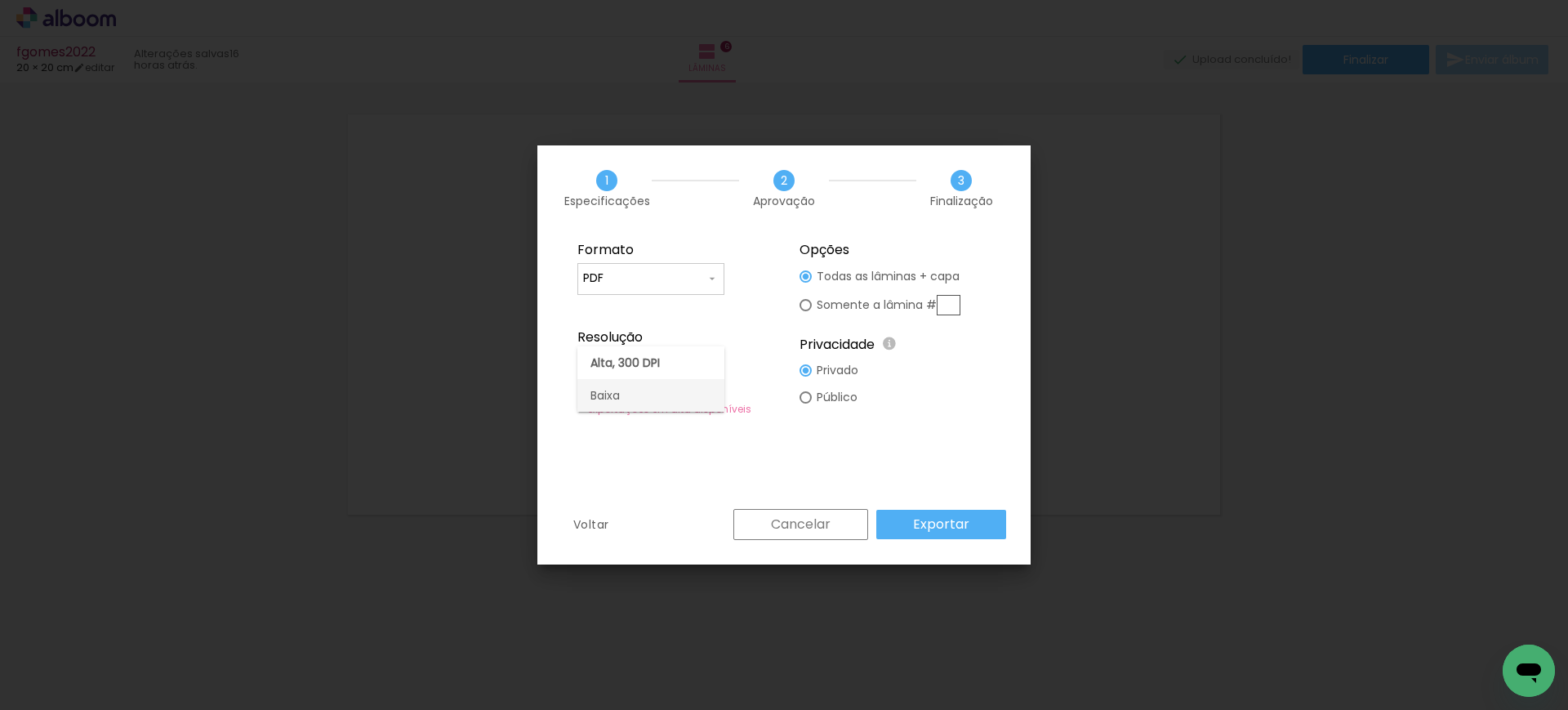
click at [0, 0] on slot "Baixa" at bounding box center [0, 0] width 0 height 0
type input "Baixa"
click at [0, 0] on slot "Exportar" at bounding box center [0, 0] width 0 height 0
